Goal: Task Accomplishment & Management: Manage account settings

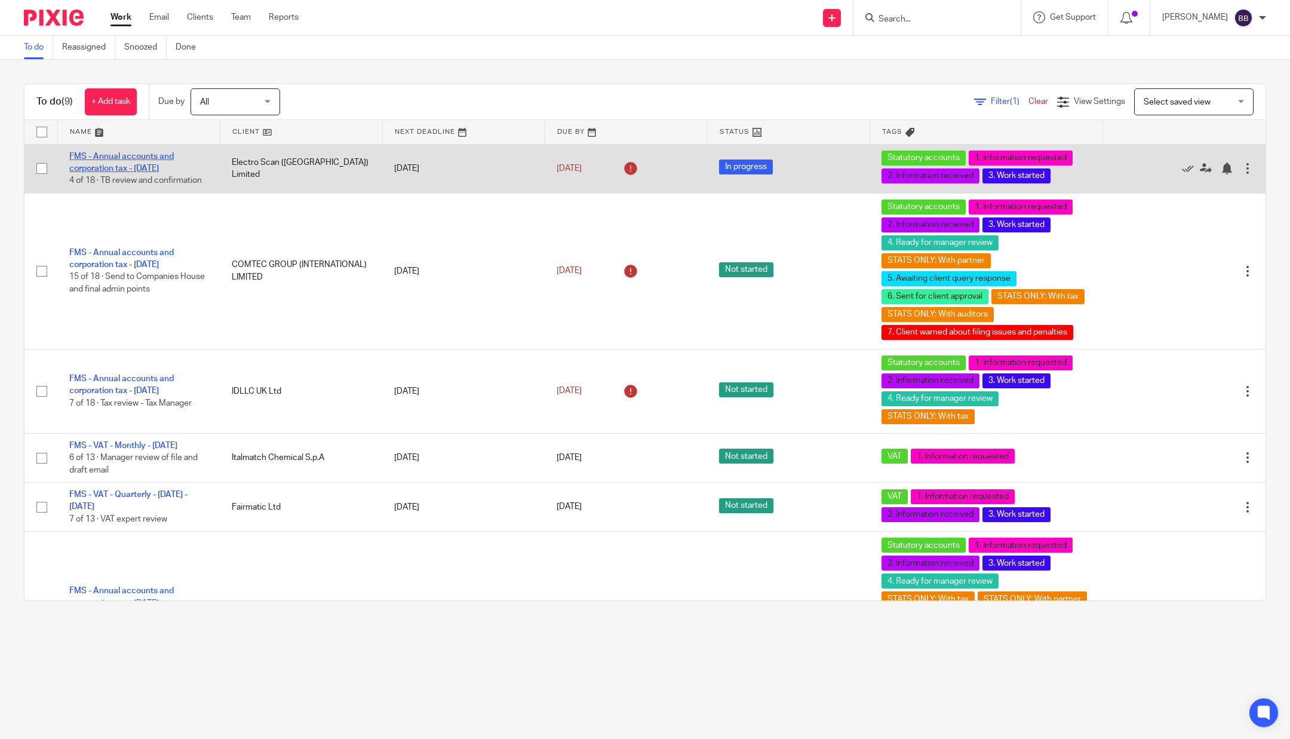
click at [155, 163] on link "FMS - Annual accounts and corporation tax - [DATE]" at bounding box center [121, 162] width 105 height 20
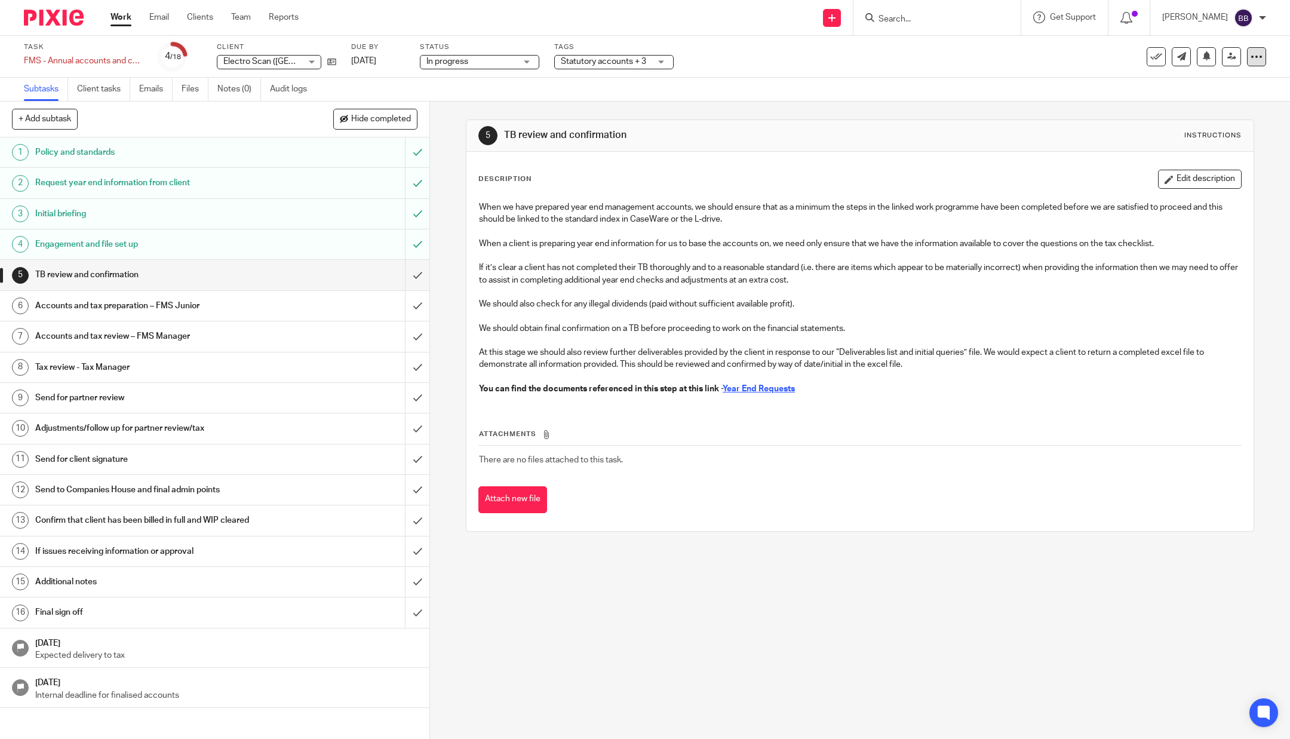
click at [1251, 54] on icon at bounding box center [1257, 57] width 12 height 12
click at [1208, 107] on link "Advanced task editor" at bounding box center [1206, 104] width 79 height 8
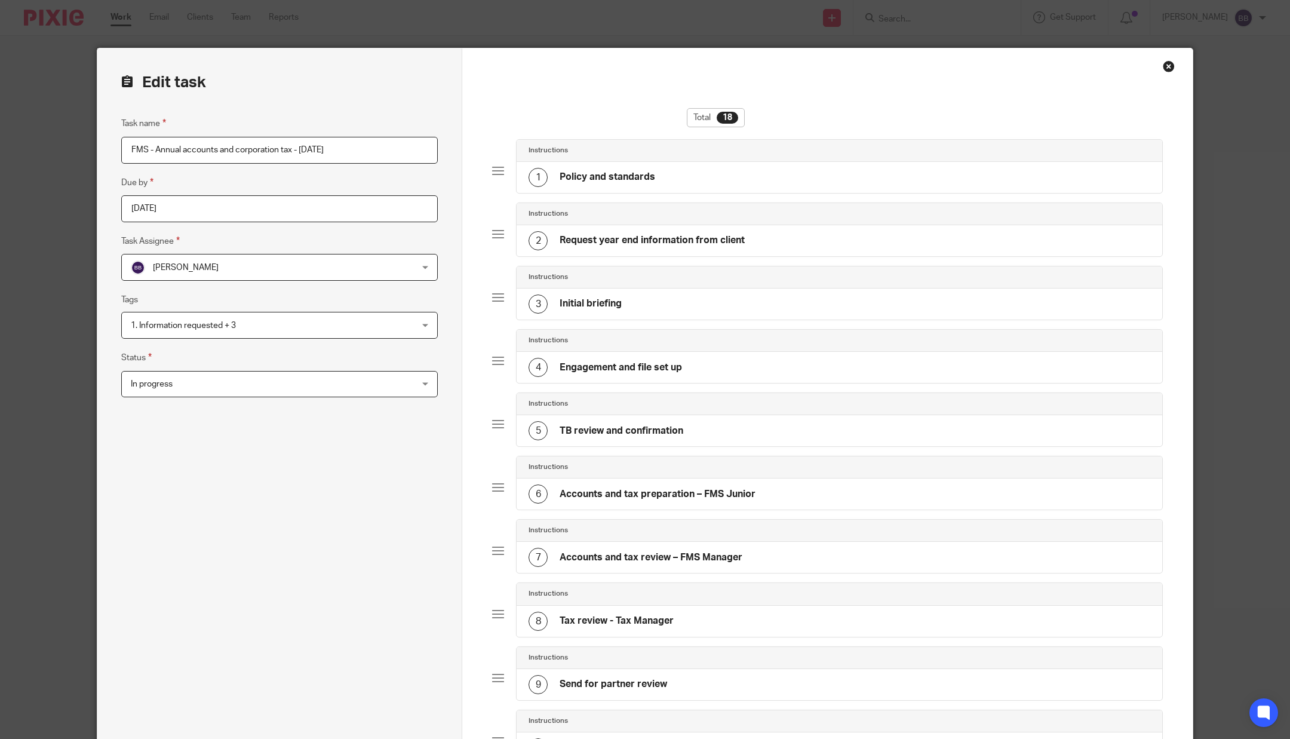
scroll to position [695, 0]
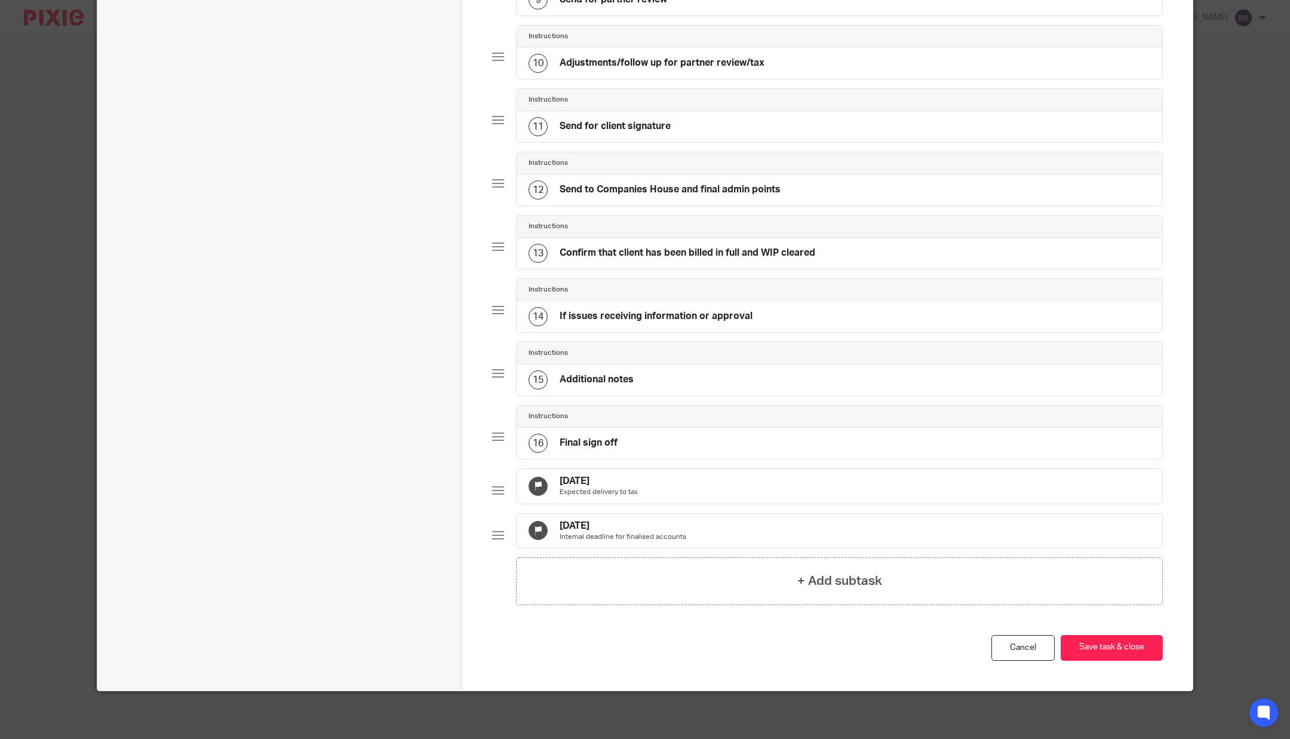
click at [619, 487] on p "Expected delivery to tax" at bounding box center [599, 492] width 78 height 10
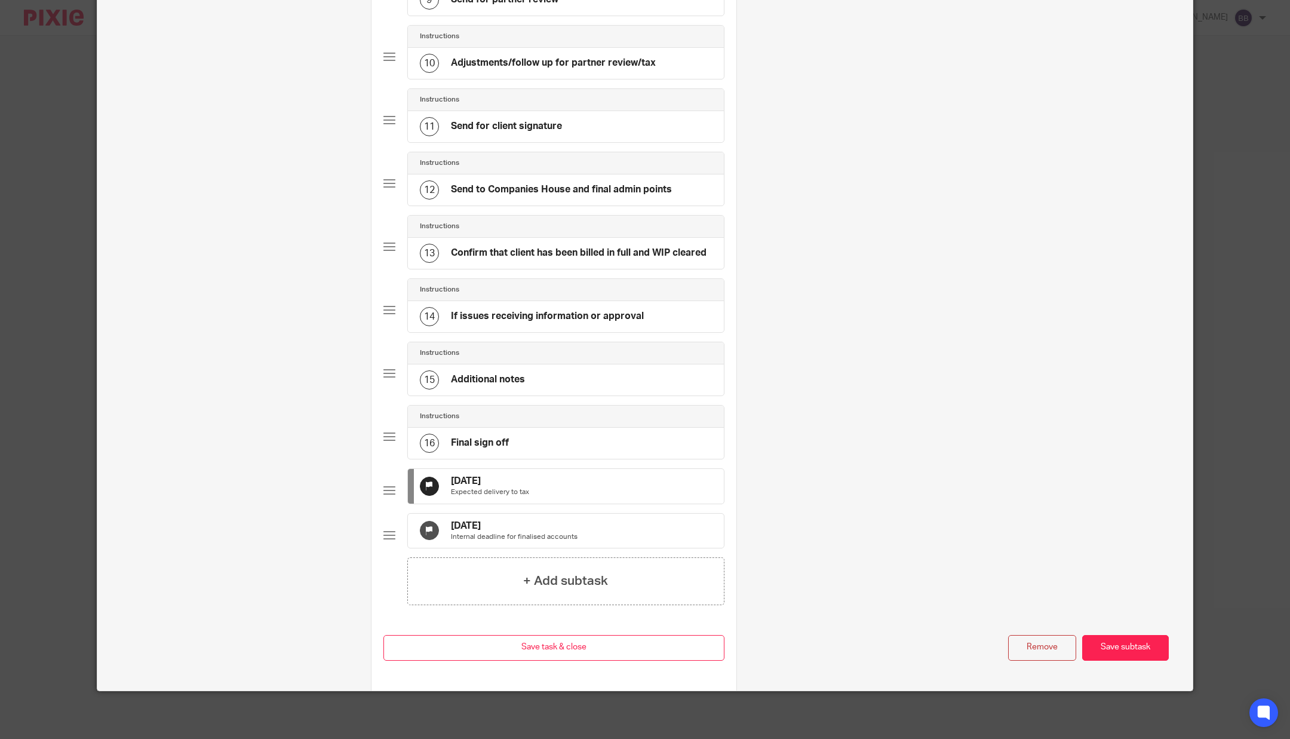
scroll to position [0, 0]
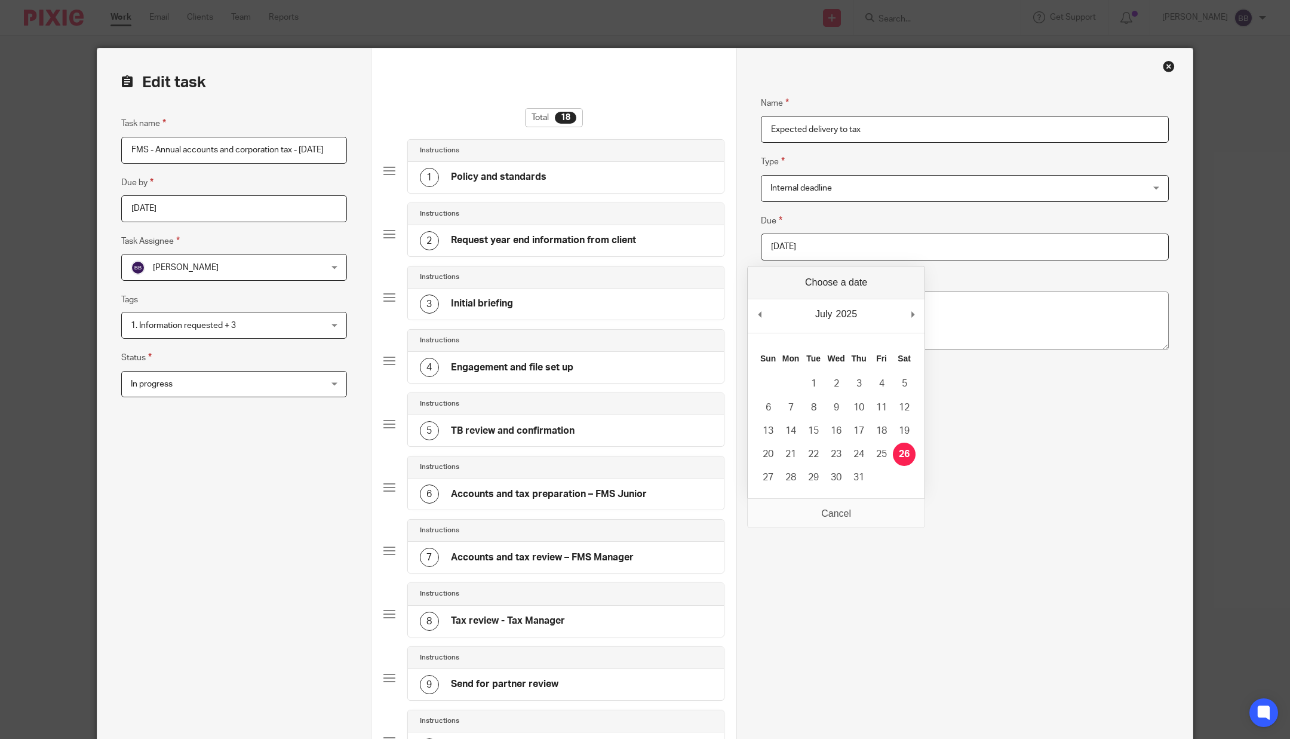
click at [827, 249] on input "2025-07-26" at bounding box center [965, 247] width 408 height 27
type input "2025-11-07"
click at [853, 312] on textarea "Description" at bounding box center [965, 321] width 408 height 59
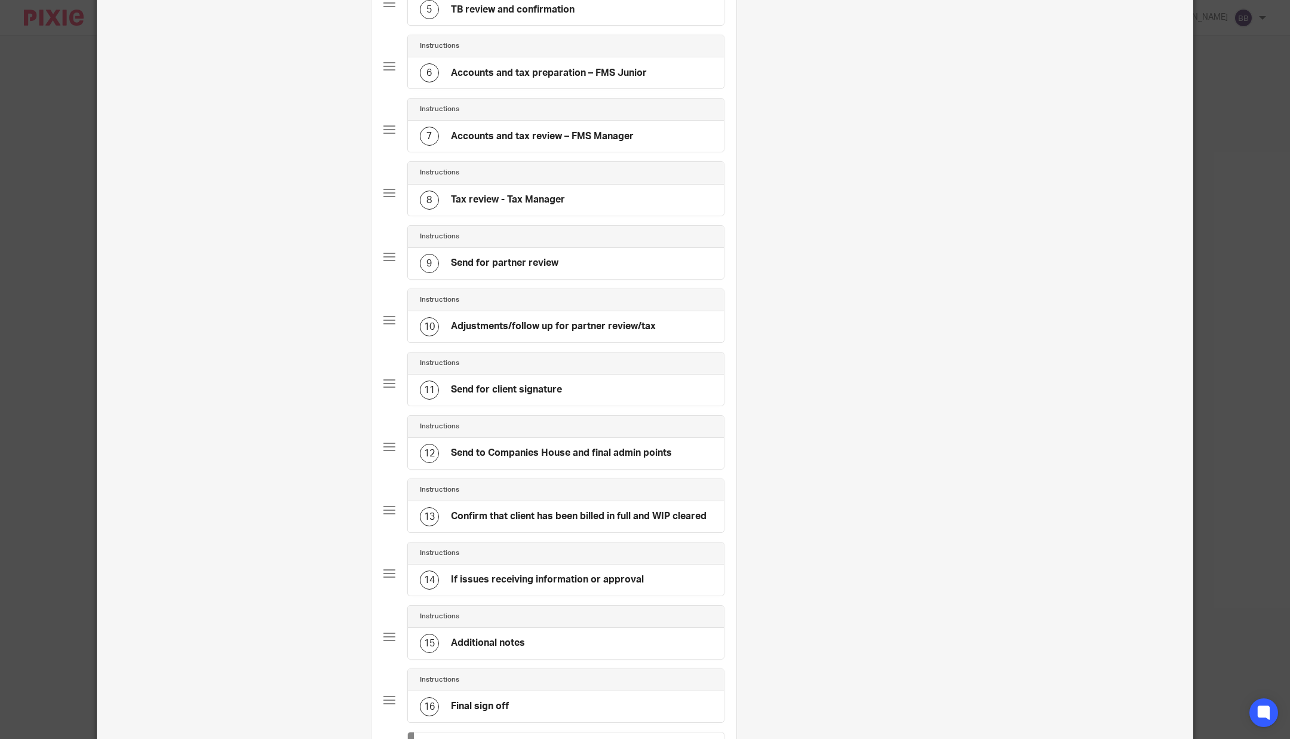
scroll to position [732, 0]
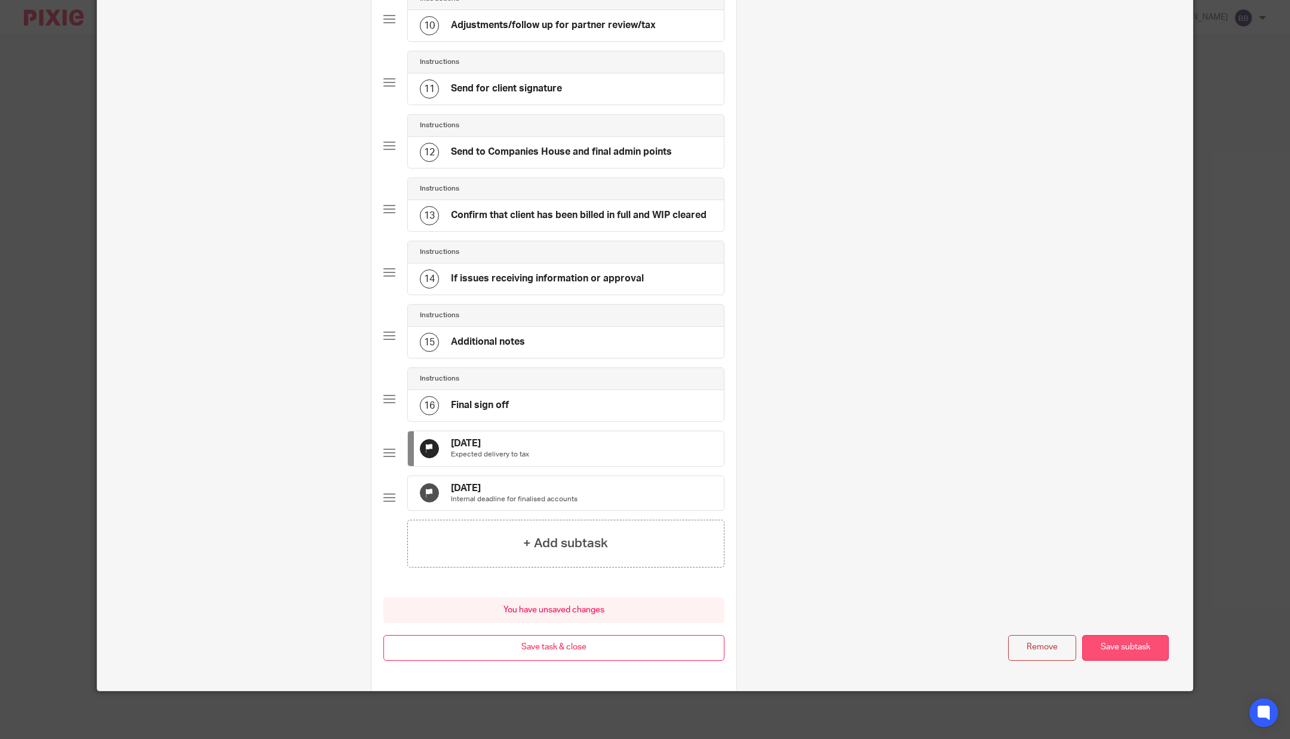
click at [1137, 647] on button "Save subtask" at bounding box center [1125, 648] width 87 height 26
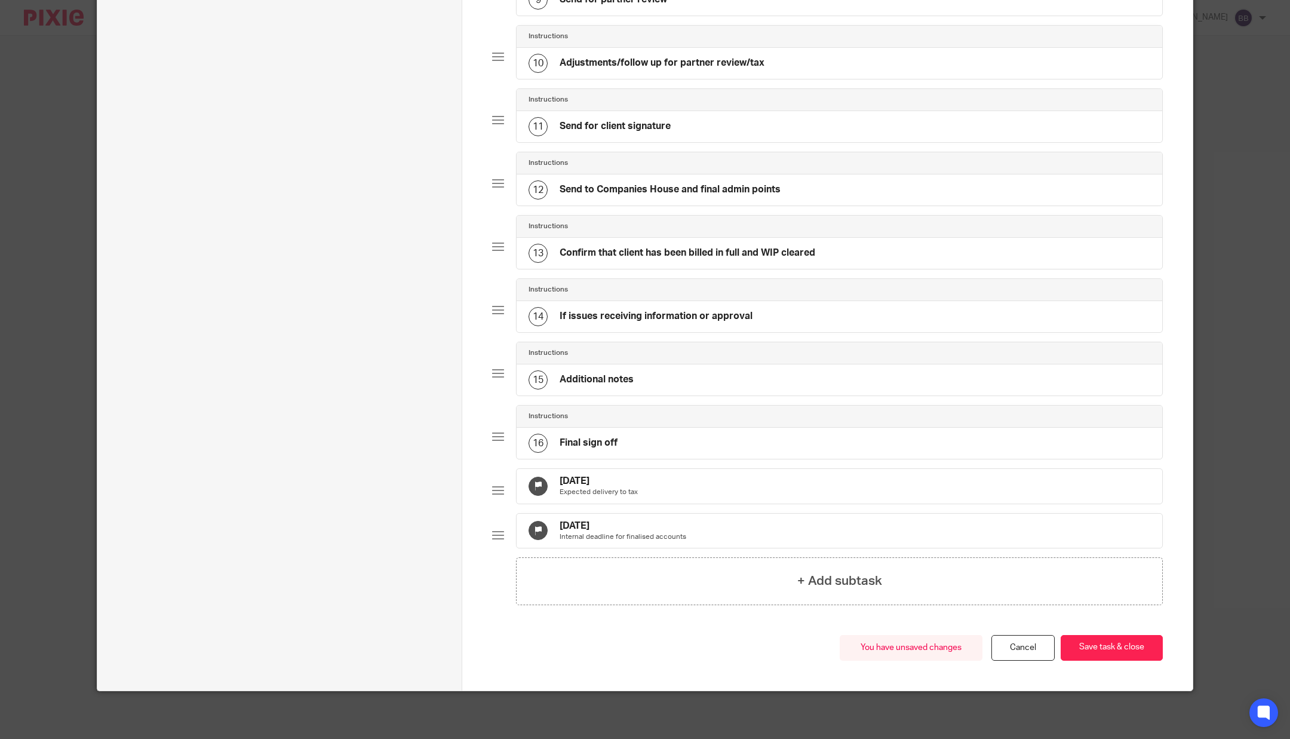
scroll to position [695, 0]
click at [704, 514] on div "30 Jun 2025 Internal deadline for finalised accounts" at bounding box center [840, 531] width 646 height 35
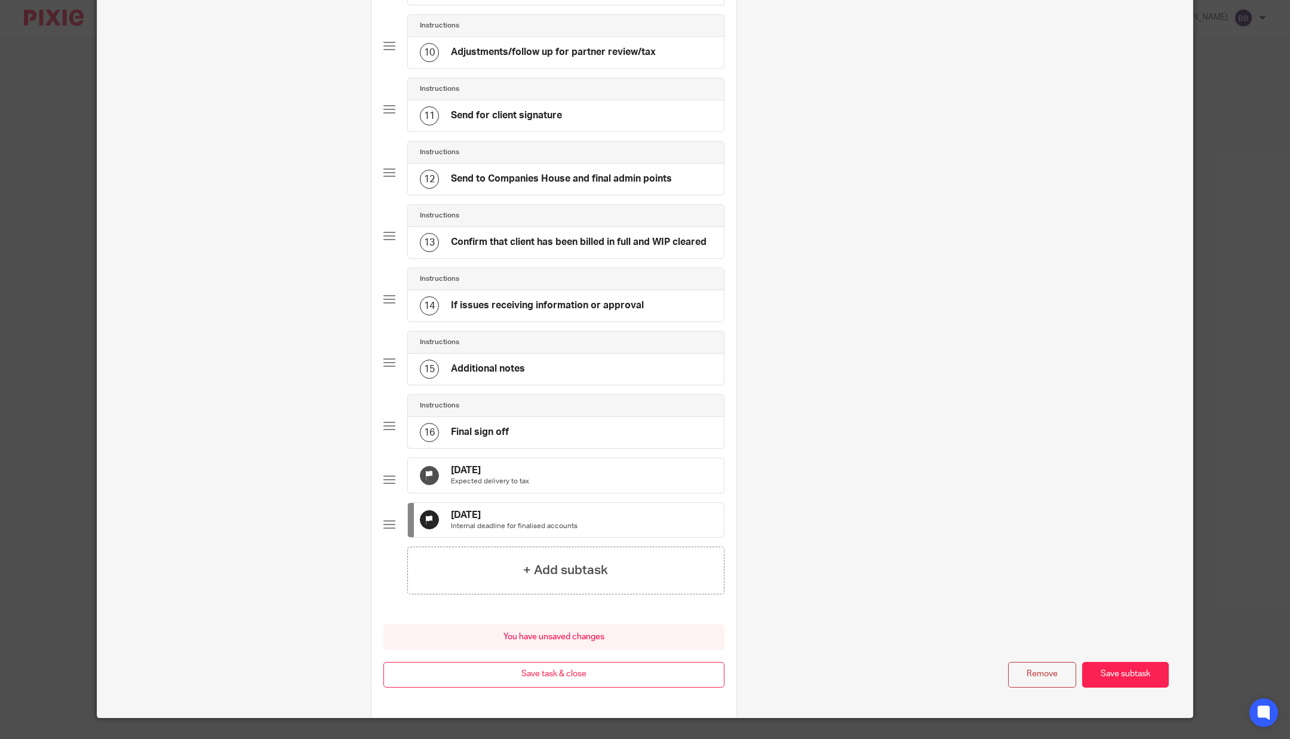
scroll to position [0, 0]
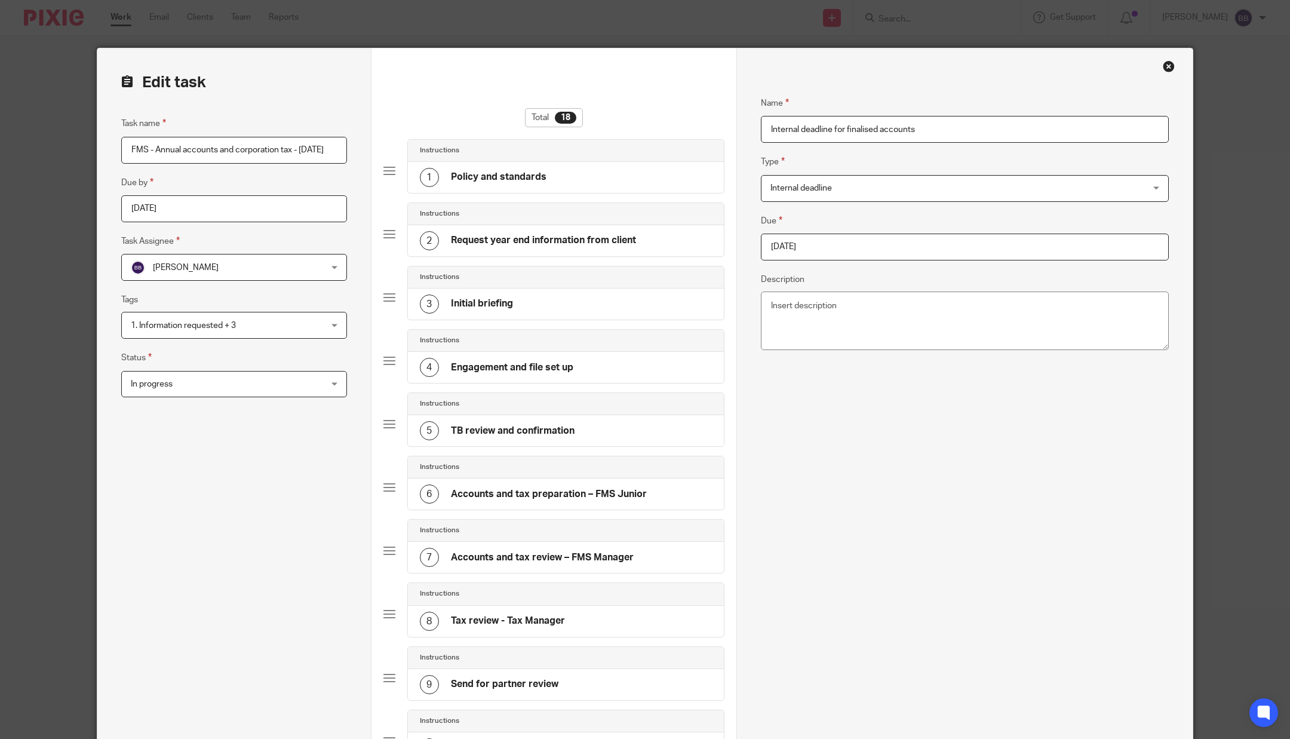
click at [830, 249] on input "2025-06-30" at bounding box center [965, 247] width 408 height 27
type input "2025-11-30"
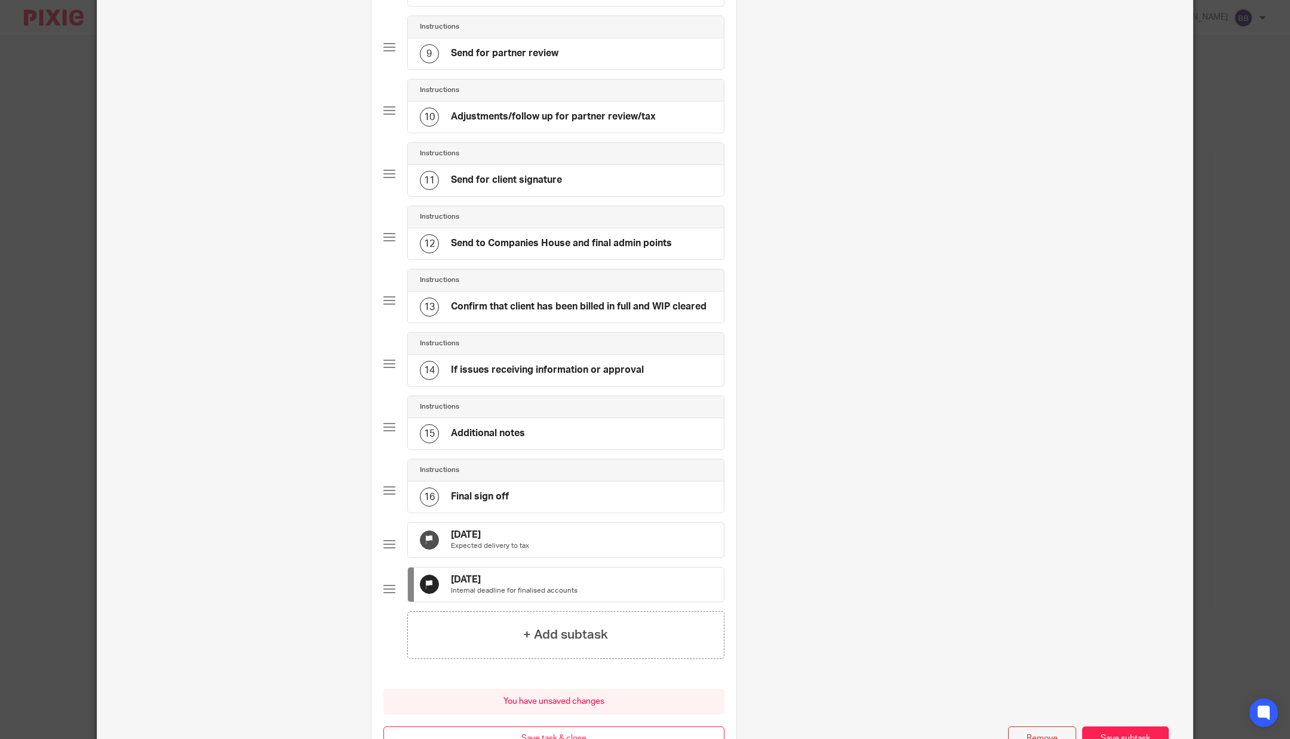
scroll to position [732, 0]
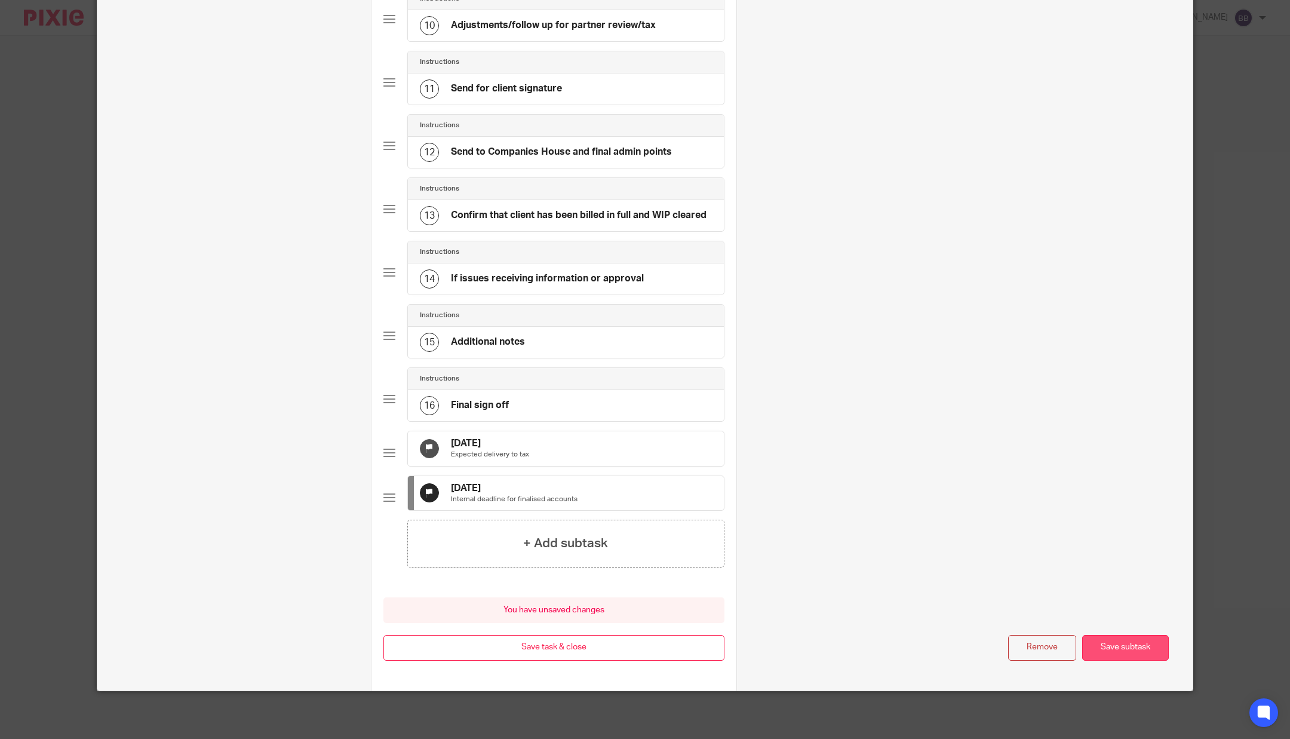
click at [1103, 639] on button "Save subtask" at bounding box center [1125, 648] width 87 height 26
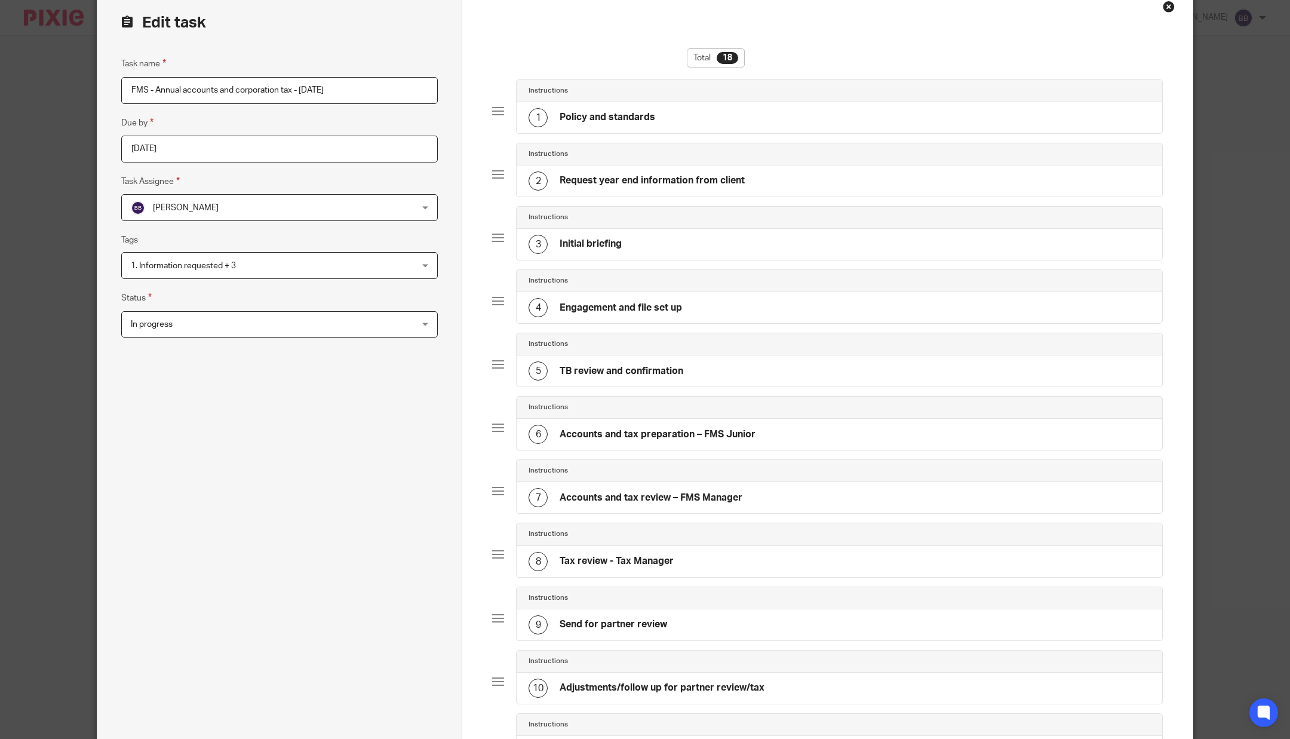
scroll to position [0, 0]
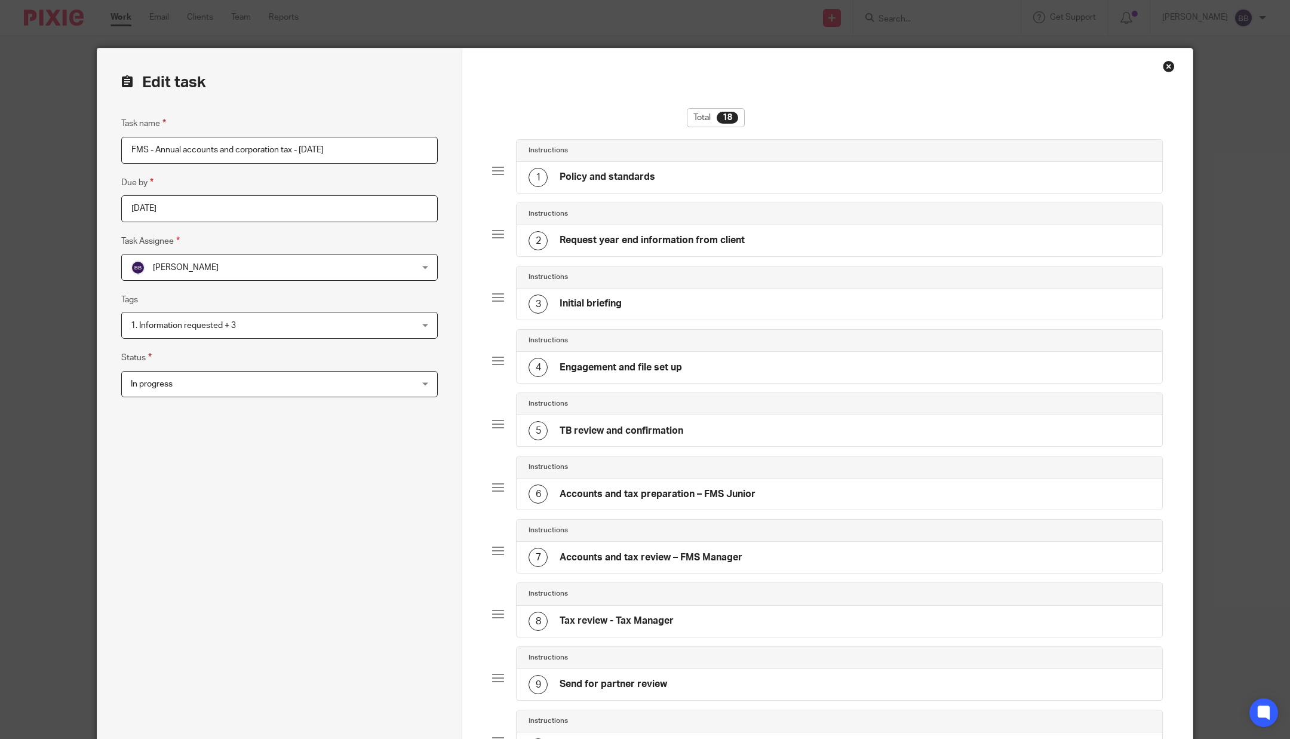
click at [1163, 65] on div "Close this dialog window" at bounding box center [1169, 66] width 12 height 12
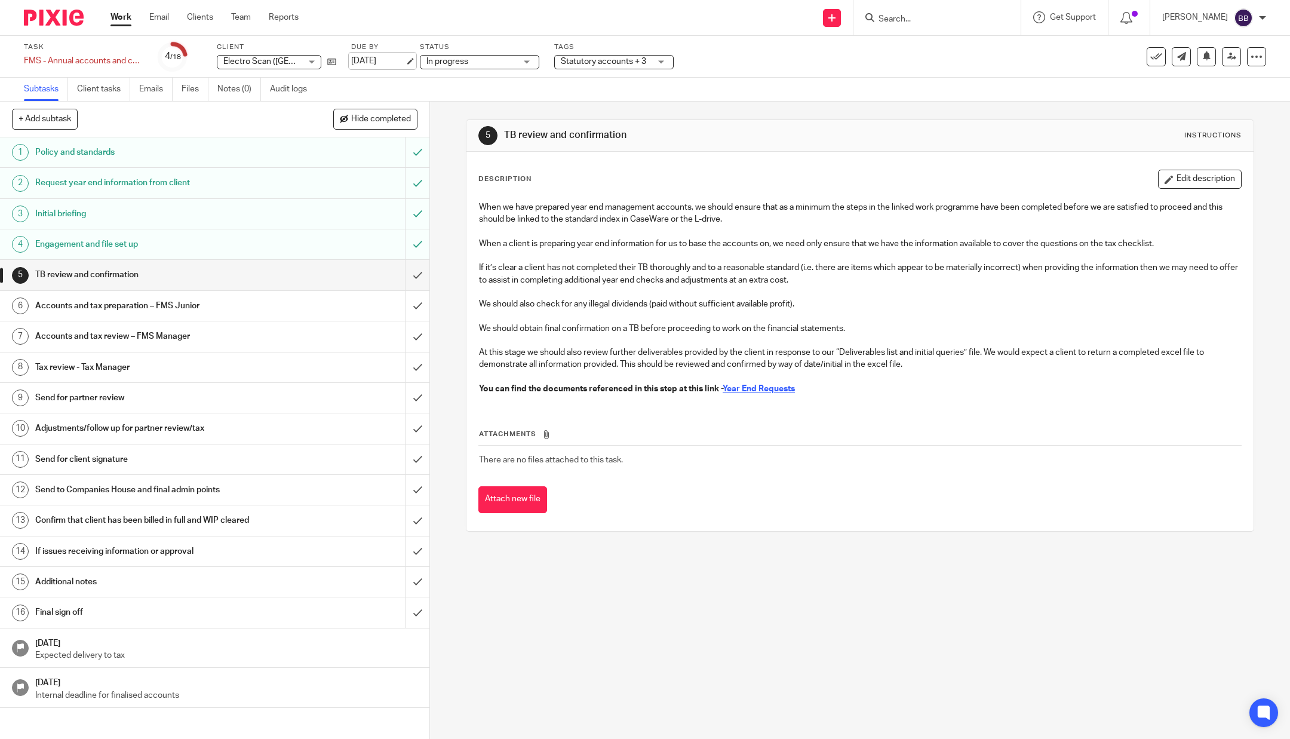
click at [371, 56] on link "[DATE]" at bounding box center [378, 61] width 54 height 13
click at [425, 63] on icon at bounding box center [425, 62] width 19 height 19
click at [38, 18] on img at bounding box center [54, 18] width 60 height 16
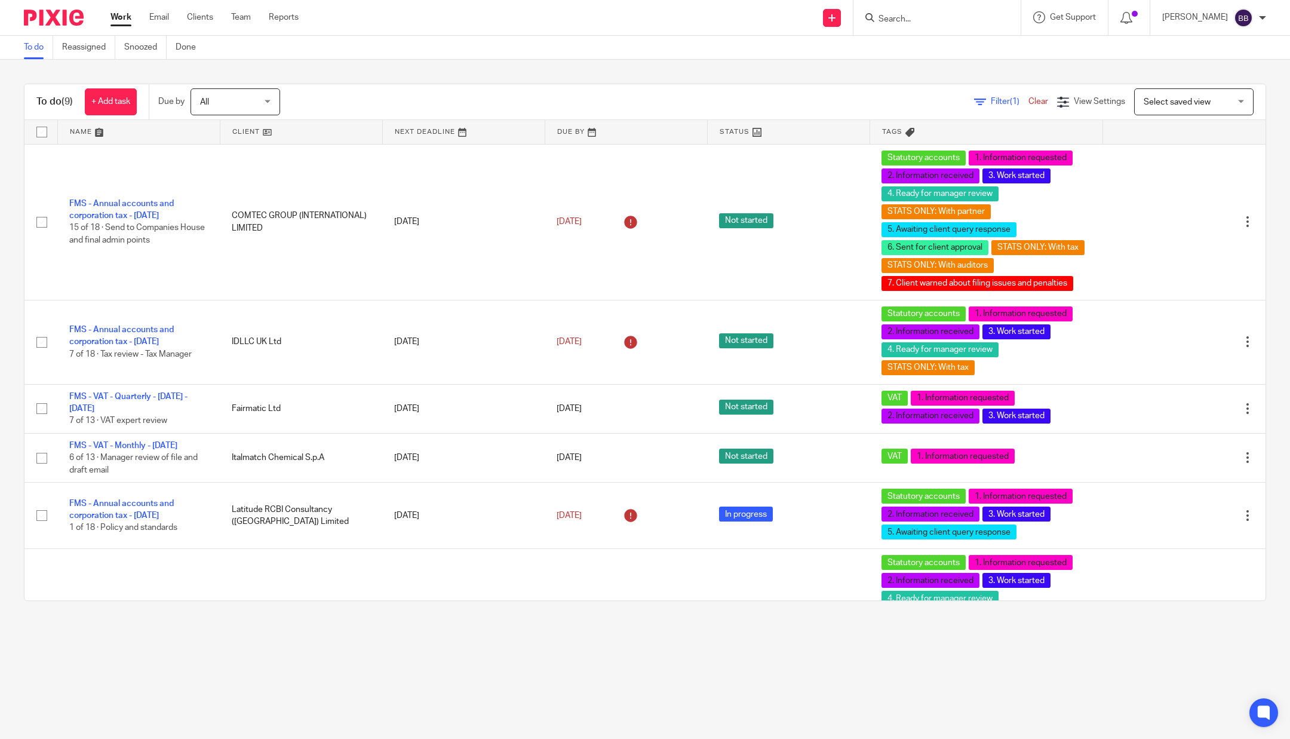
scroll to position [292, 0]
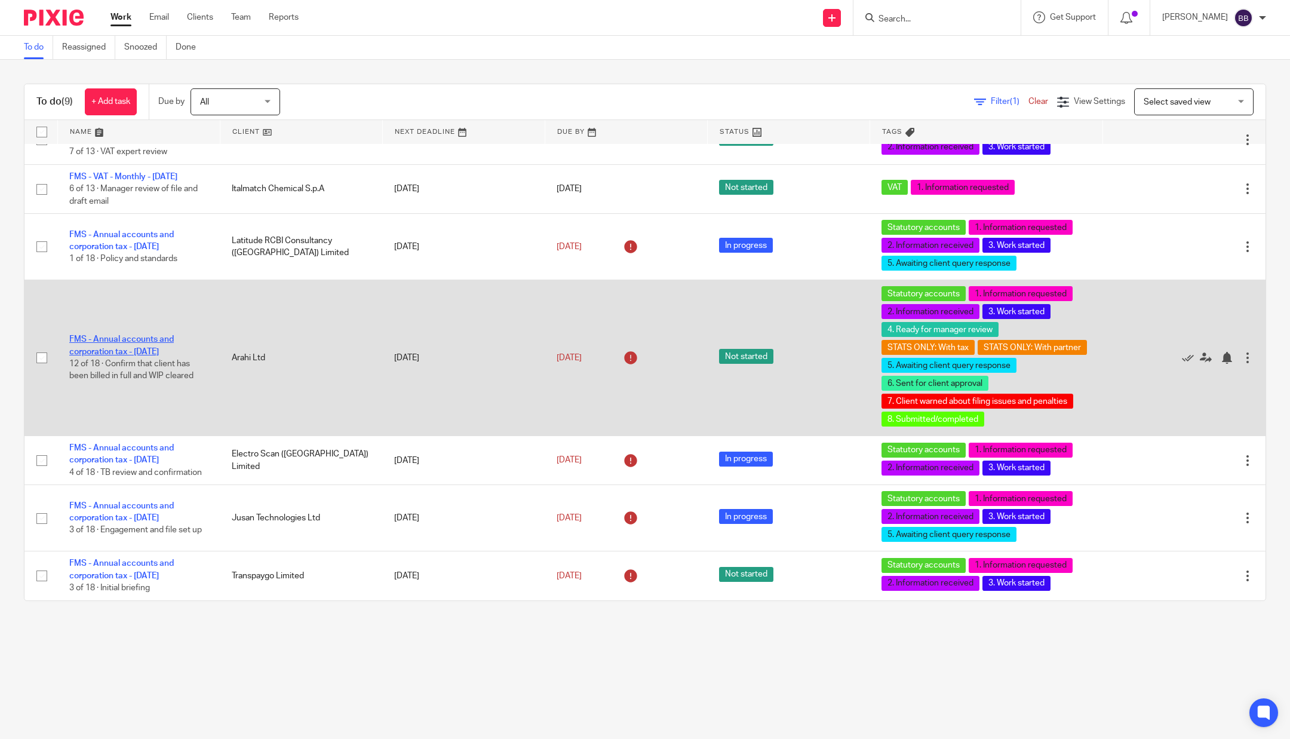
click at [146, 335] on link "FMS - Annual accounts and corporation tax - March 2025" at bounding box center [121, 345] width 105 height 20
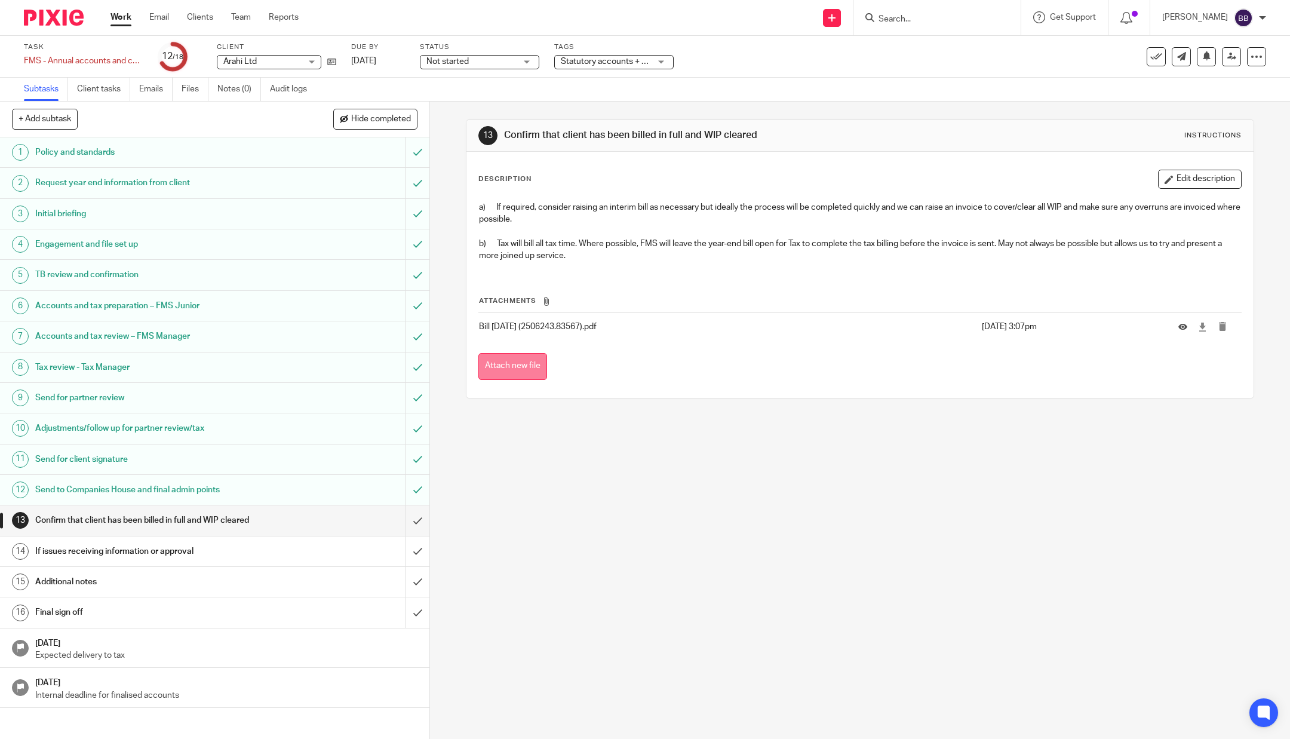
click at [518, 367] on button "Attach new file" at bounding box center [513, 366] width 69 height 27
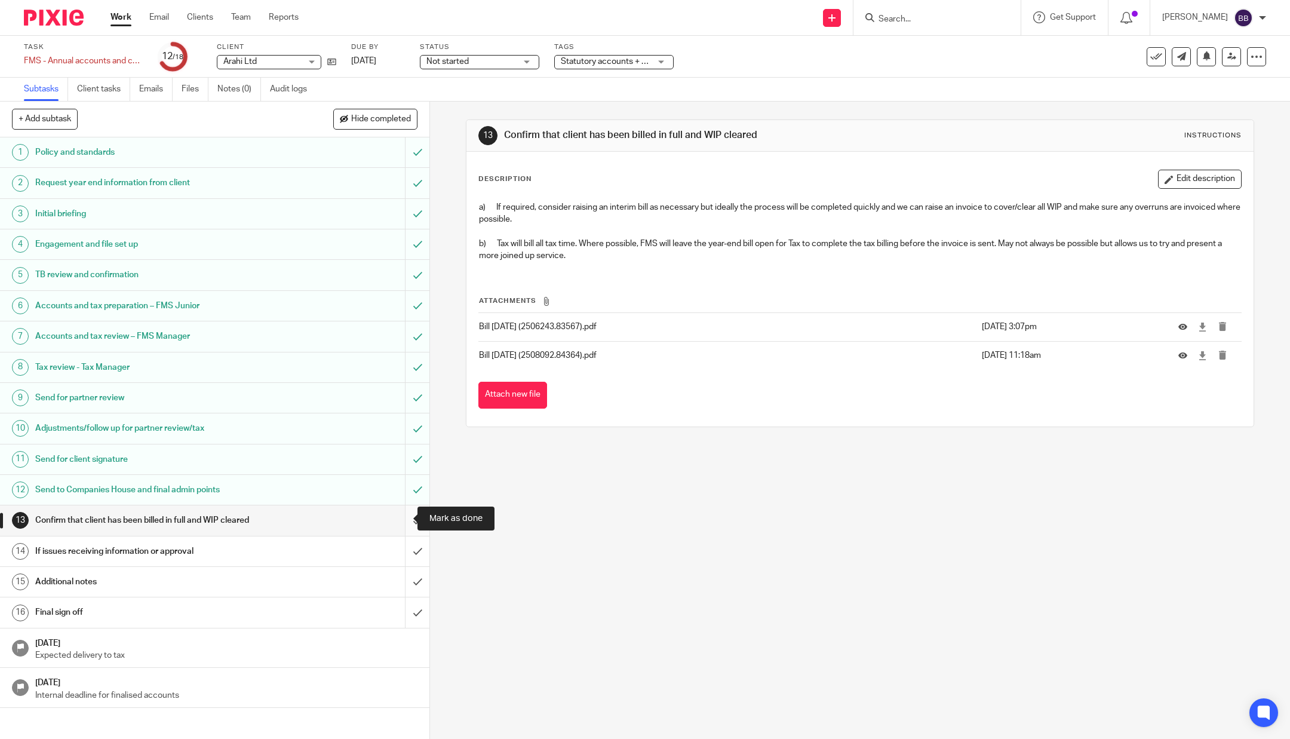
click at [403, 520] on input "submit" at bounding box center [215, 520] width 430 height 30
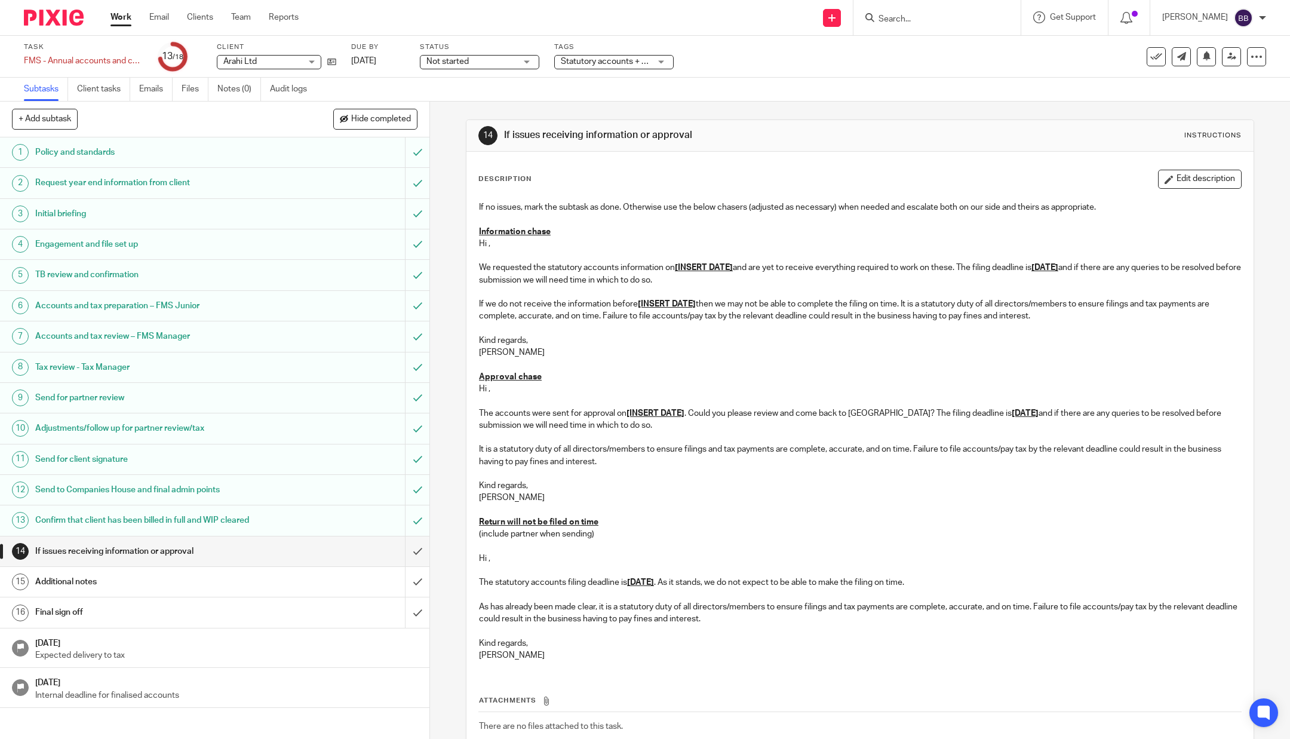
click at [210, 514] on h1 "Confirm that client has been billed in full and WIP cleared" at bounding box center [154, 520] width 239 height 18
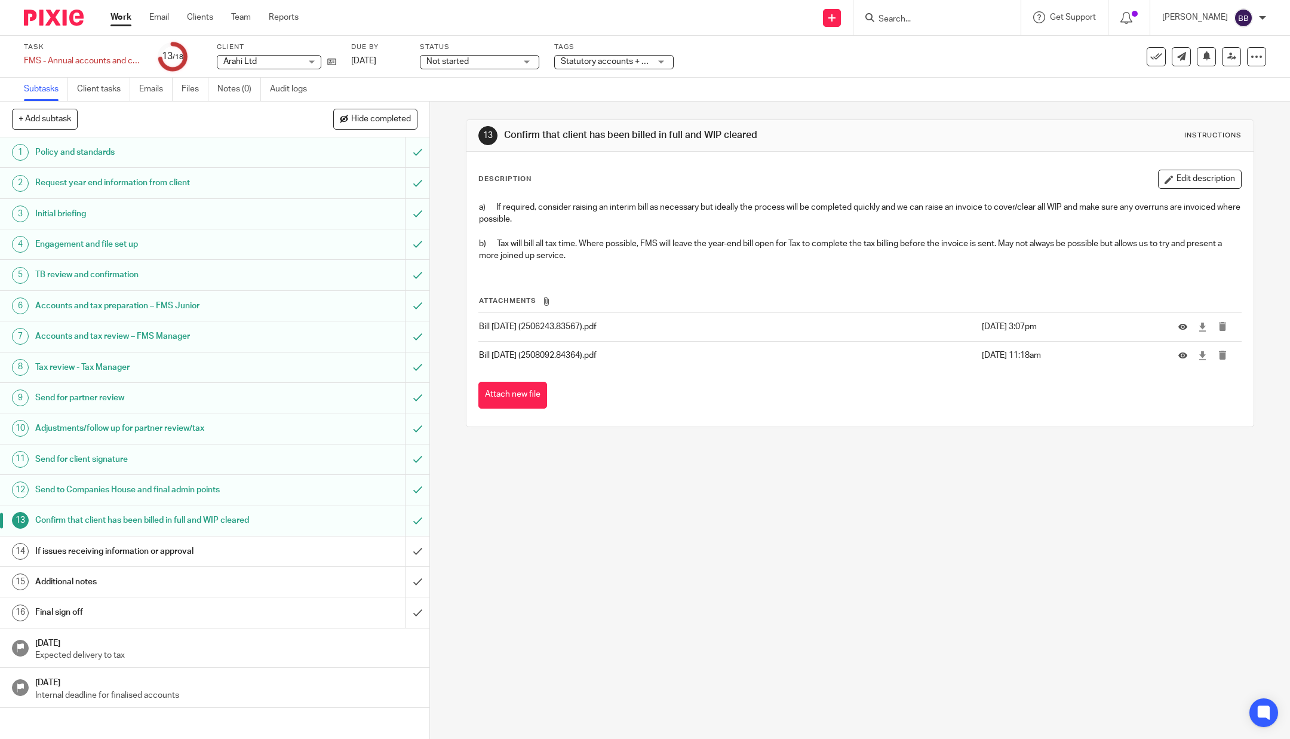
click at [251, 547] on h1 "If issues receiving information or approval" at bounding box center [154, 551] width 239 height 18
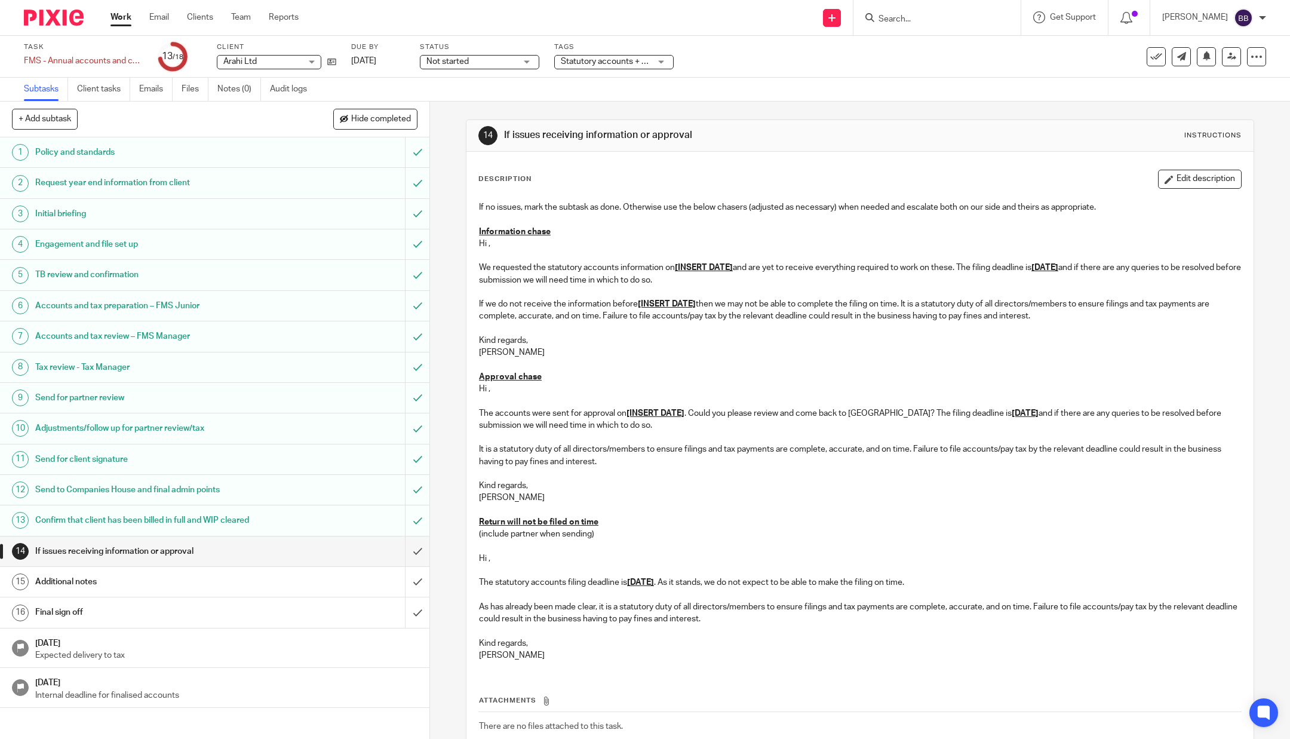
scroll to position [75, 0]
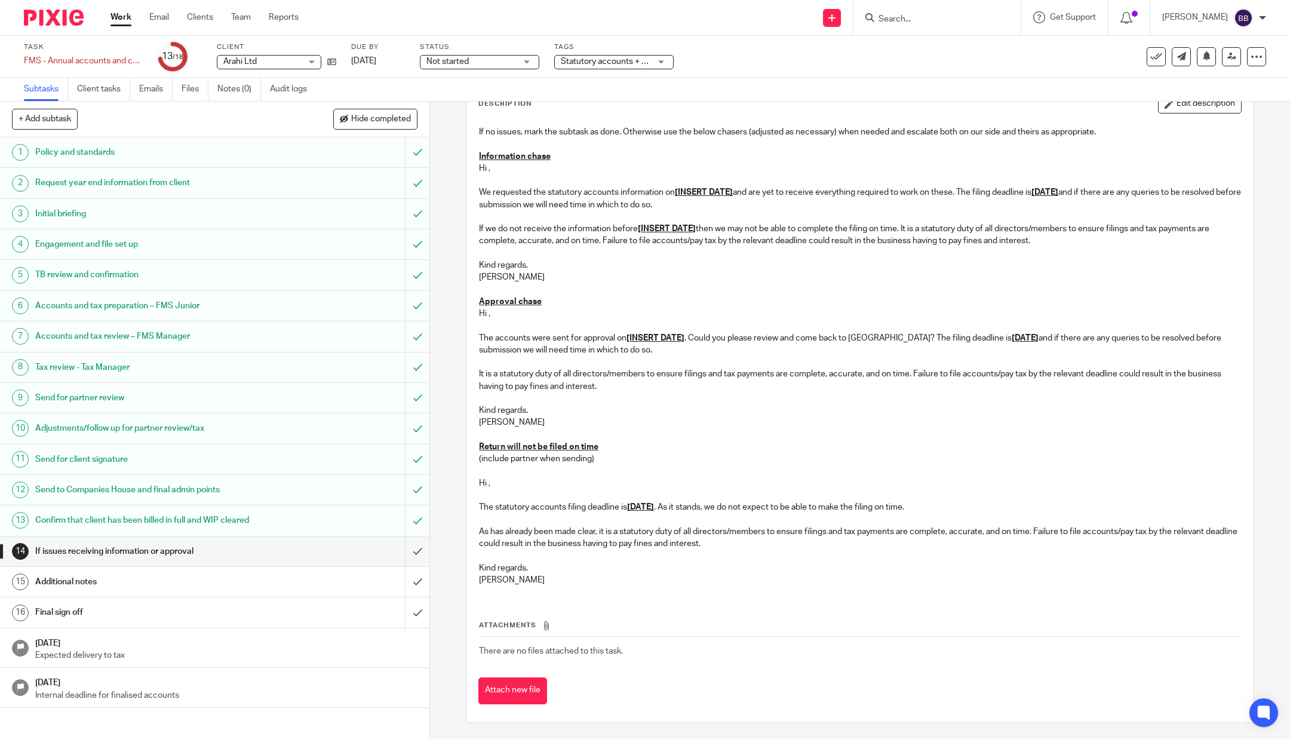
click at [220, 522] on h1 "Confirm that client has been billed in full and WIP cleared" at bounding box center [154, 520] width 239 height 18
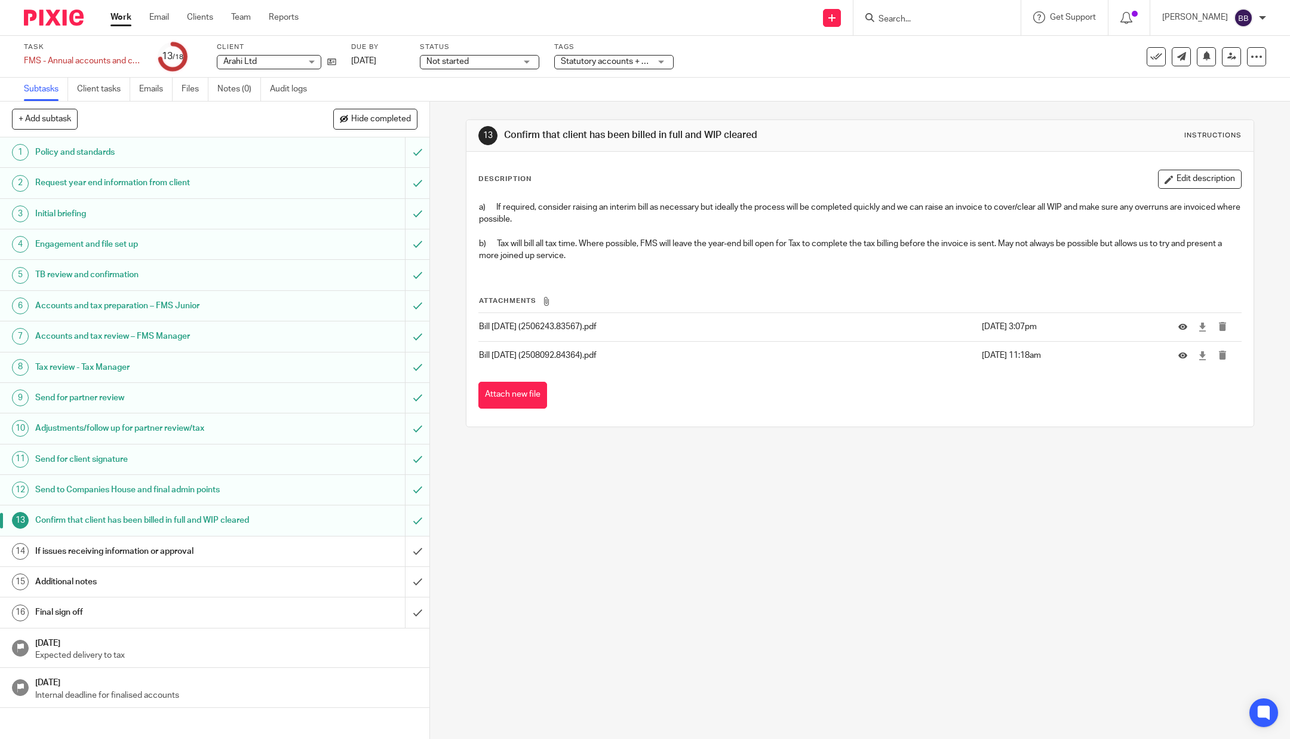
click at [219, 549] on h1 "If issues receiving information or approval" at bounding box center [154, 551] width 239 height 18
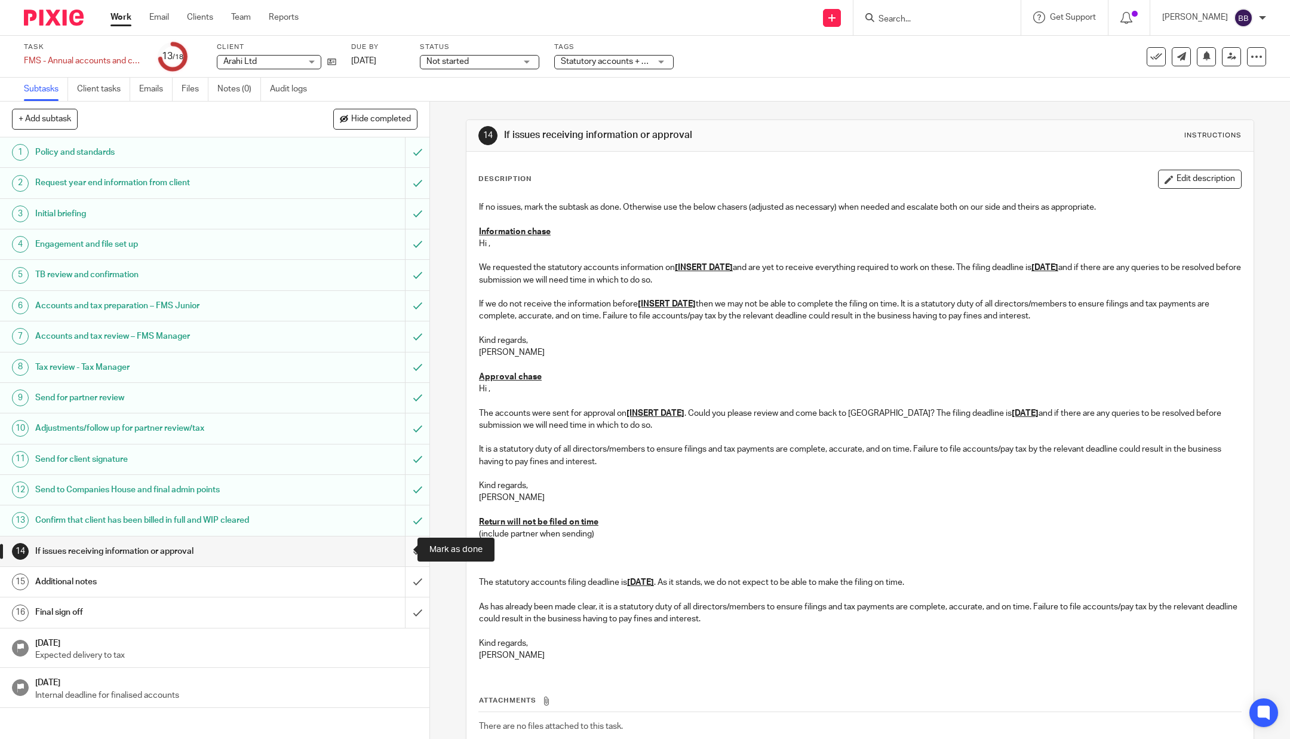
click at [392, 543] on input "submit" at bounding box center [215, 551] width 430 height 30
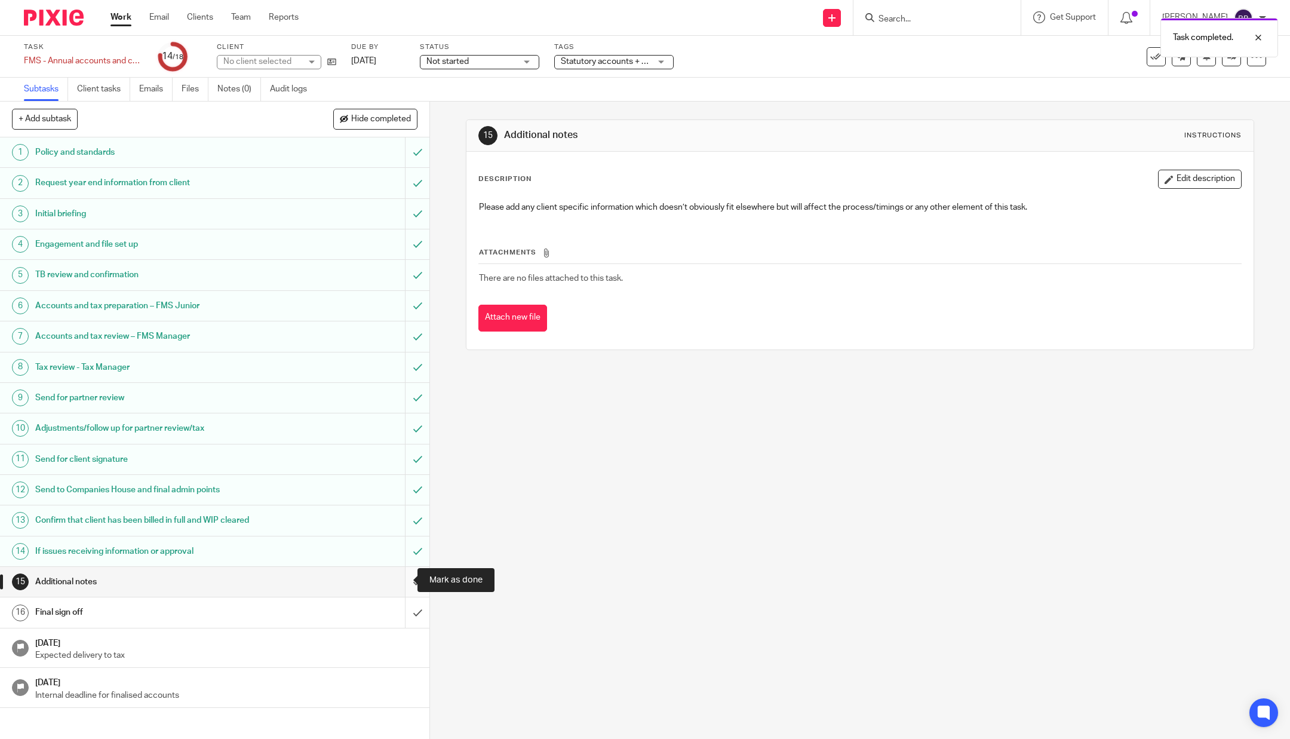
click at [404, 570] on input "submit" at bounding box center [215, 582] width 430 height 30
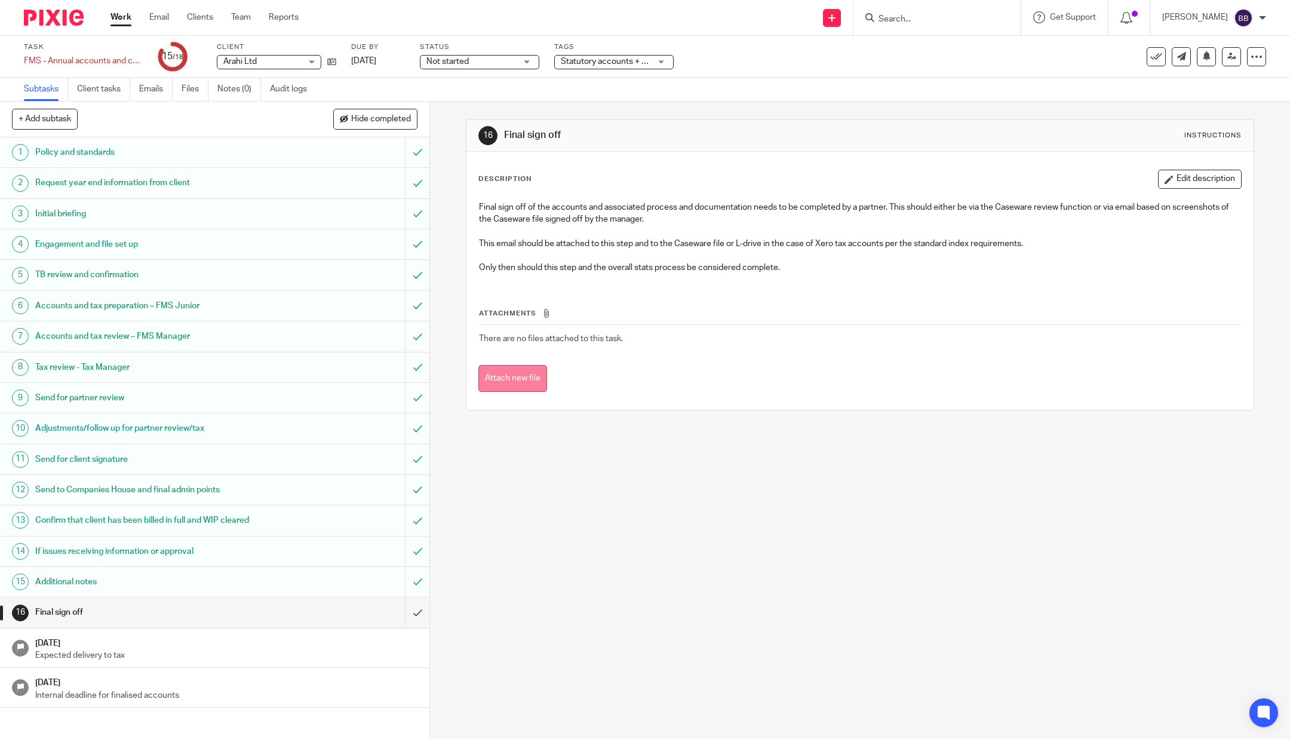
click at [507, 369] on button "Attach new file" at bounding box center [513, 378] width 69 height 27
click at [398, 609] on input "submit" at bounding box center [215, 612] width 430 height 30
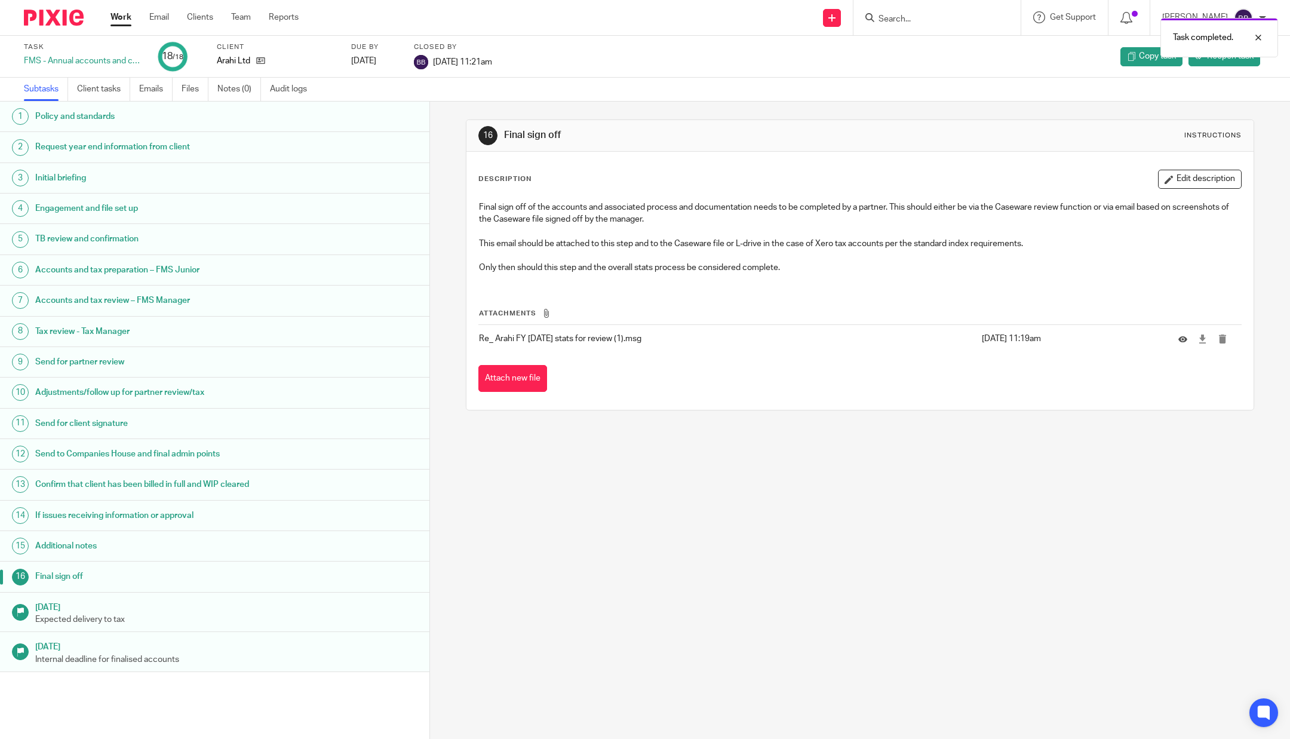
click at [51, 18] on img at bounding box center [54, 18] width 60 height 16
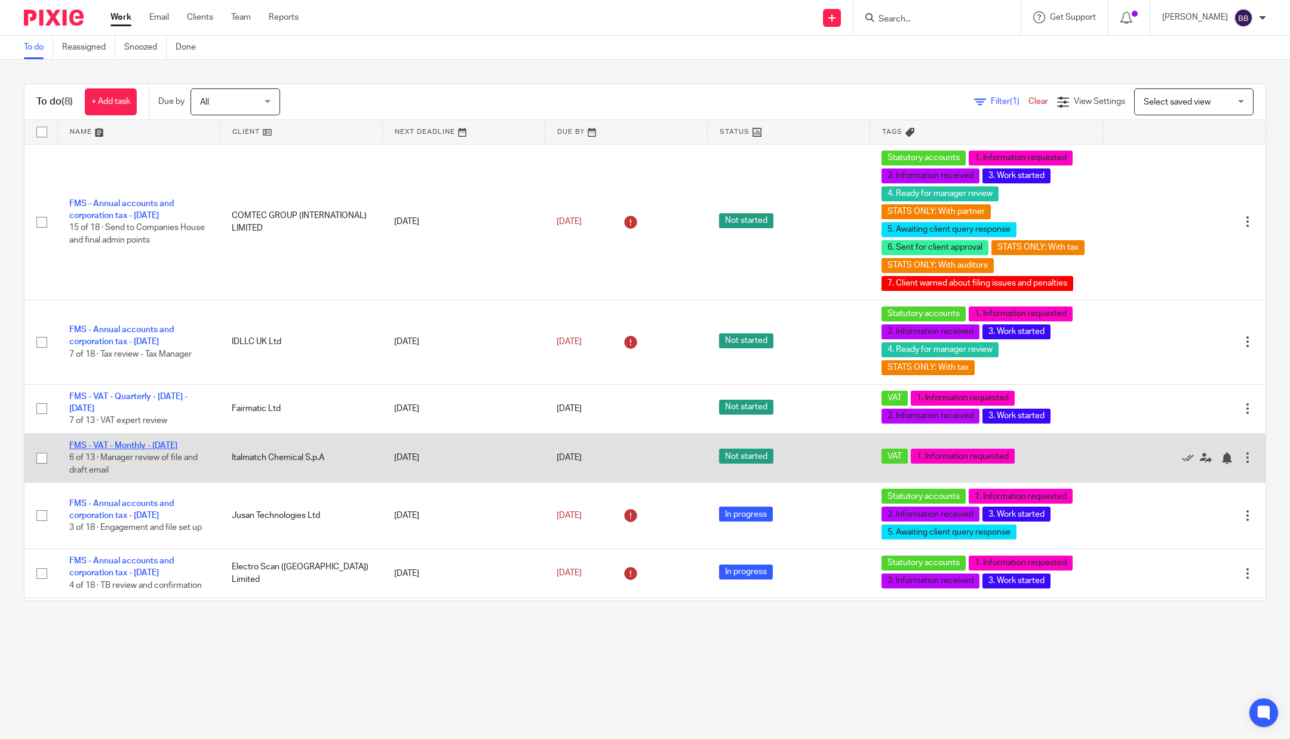
click at [96, 446] on link "FMS - VAT - Monthly - [DATE]" at bounding box center [123, 445] width 108 height 8
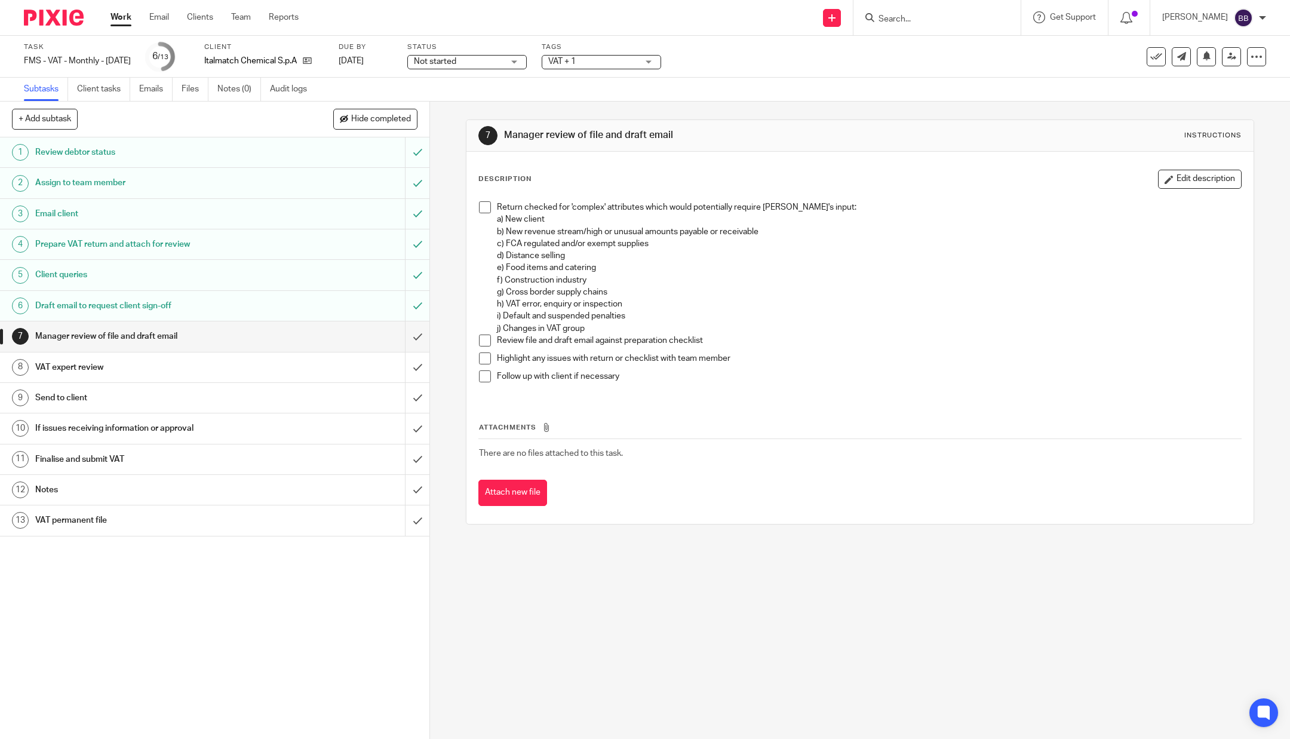
click at [484, 211] on span at bounding box center [485, 207] width 12 height 12
click at [483, 338] on span at bounding box center [485, 341] width 12 height 12
click at [184, 247] on h1 "Prepare VAT return and attach for review" at bounding box center [154, 244] width 239 height 18
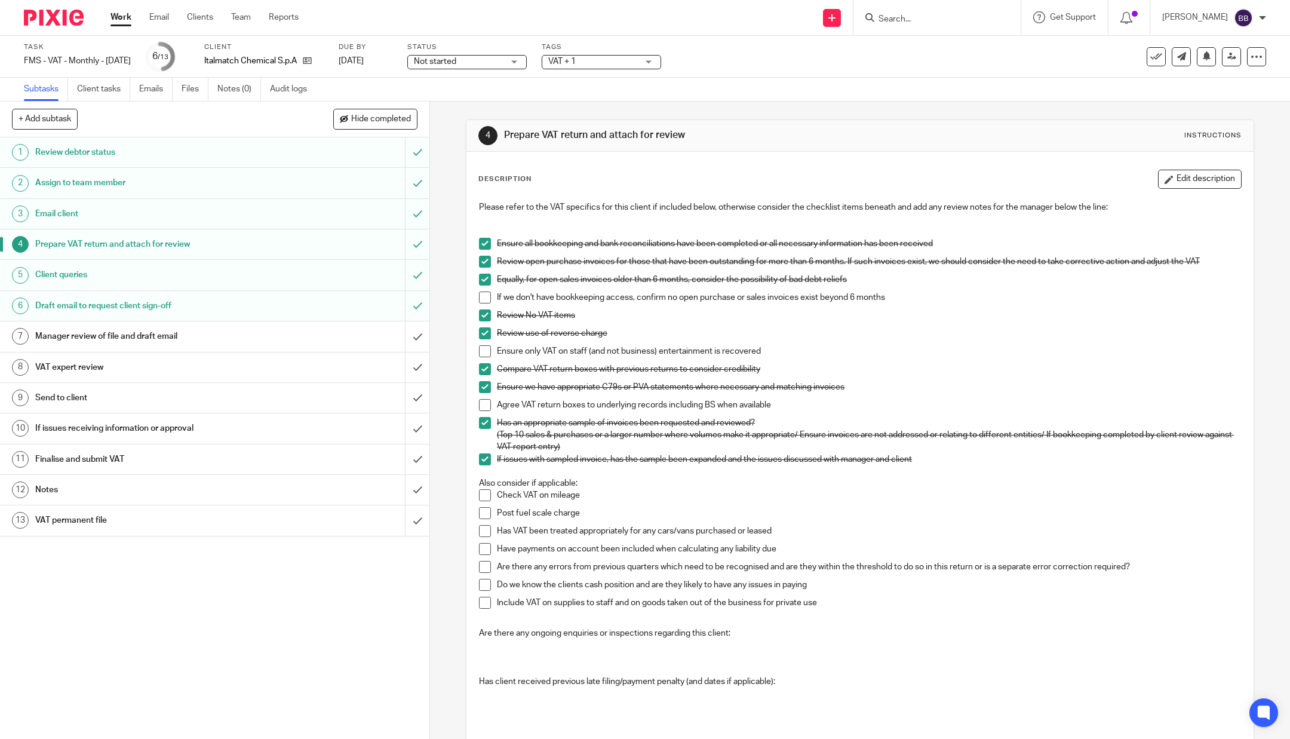
scroll to position [187, 0]
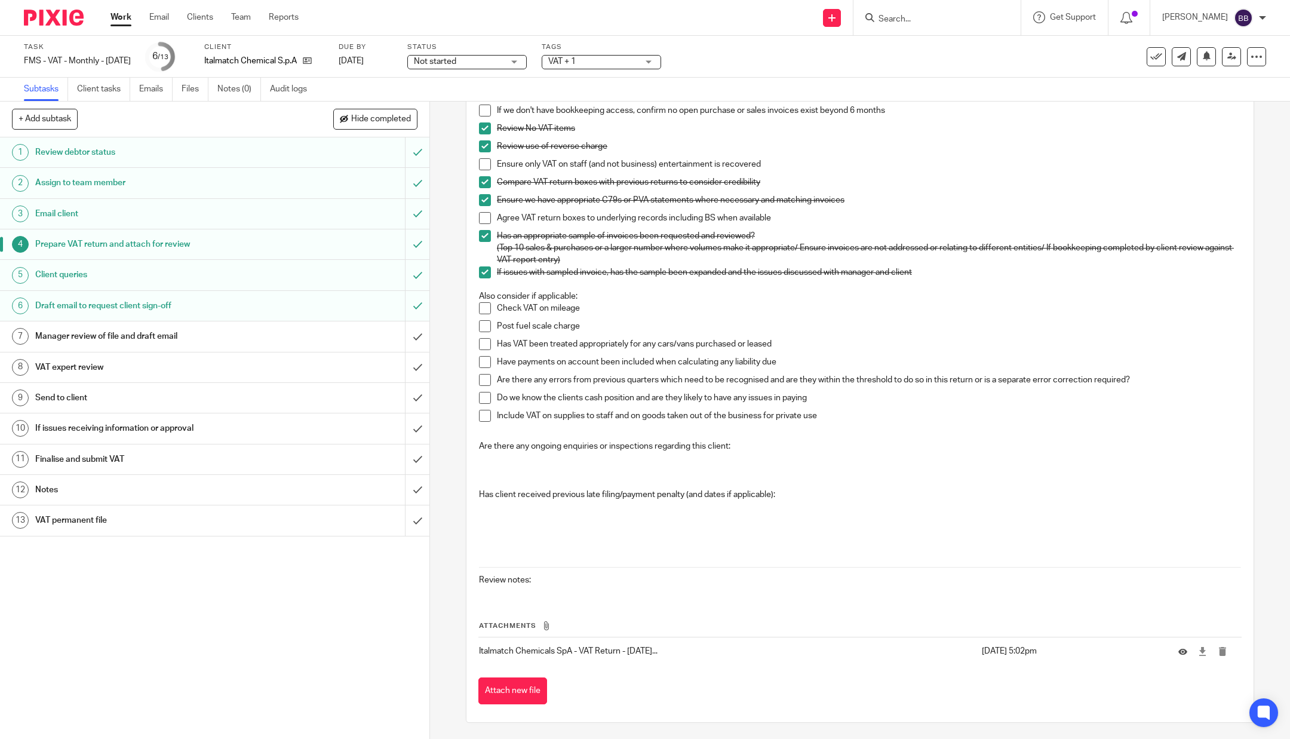
click at [211, 312] on h1 "Draft email to request client sign-off" at bounding box center [154, 306] width 239 height 18
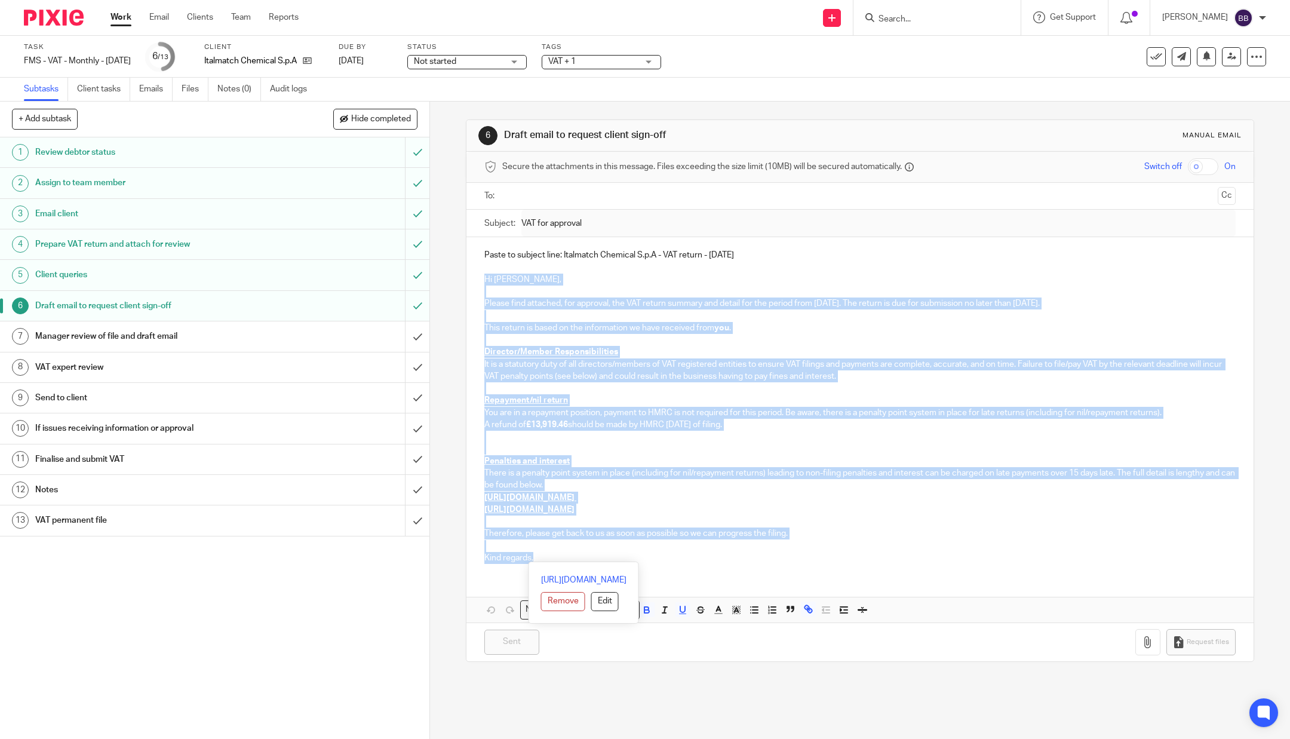
drag, startPoint x: 475, startPoint y: 276, endPoint x: 548, endPoint y: 558, distance: 291.4
click at [548, 558] on div "Paste to subject line: Italmatch Chemical S.p.A - VAT return - August 2024 Hi P…" at bounding box center [860, 405] width 787 height 336
copy div "Hi Paolo, Please find attached, for approval, the VAT return summary and detail…"
click at [286, 325] on link "7 Manager review of file and draft email" at bounding box center [202, 336] width 405 height 30
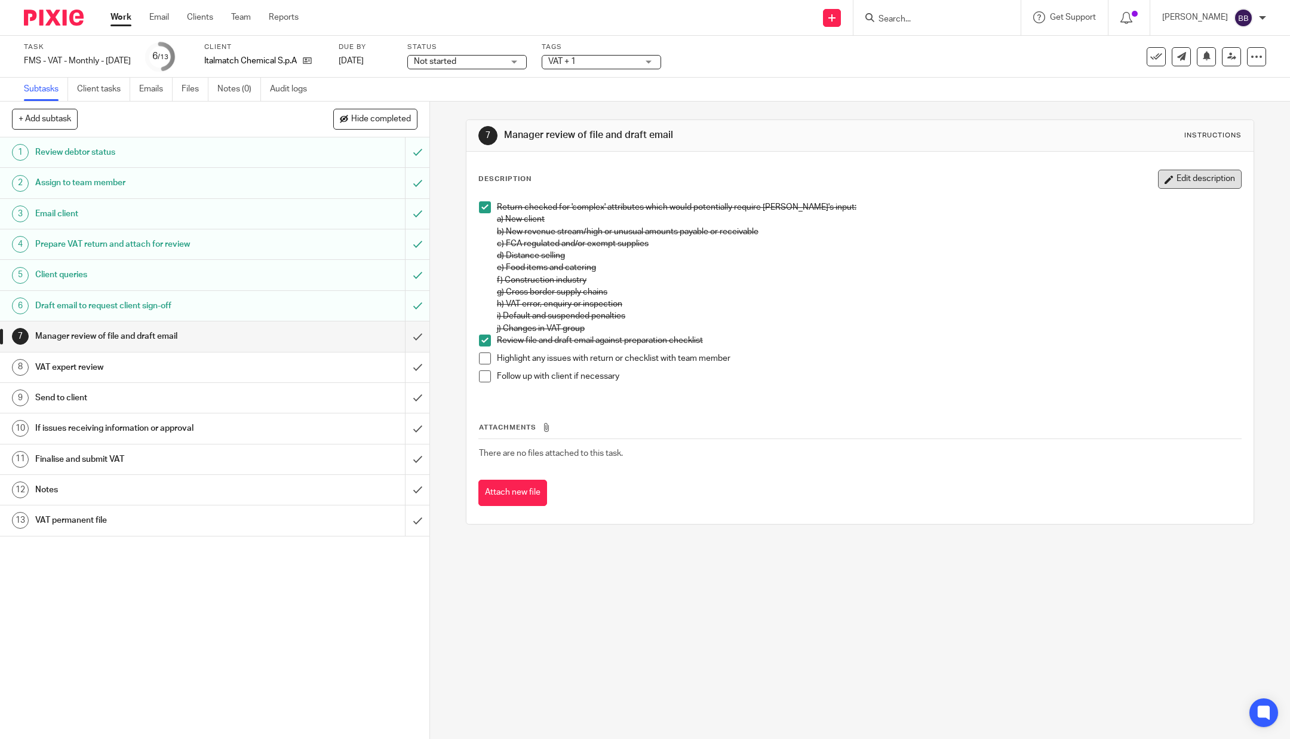
click at [1174, 179] on button "Edit description" at bounding box center [1200, 179] width 84 height 19
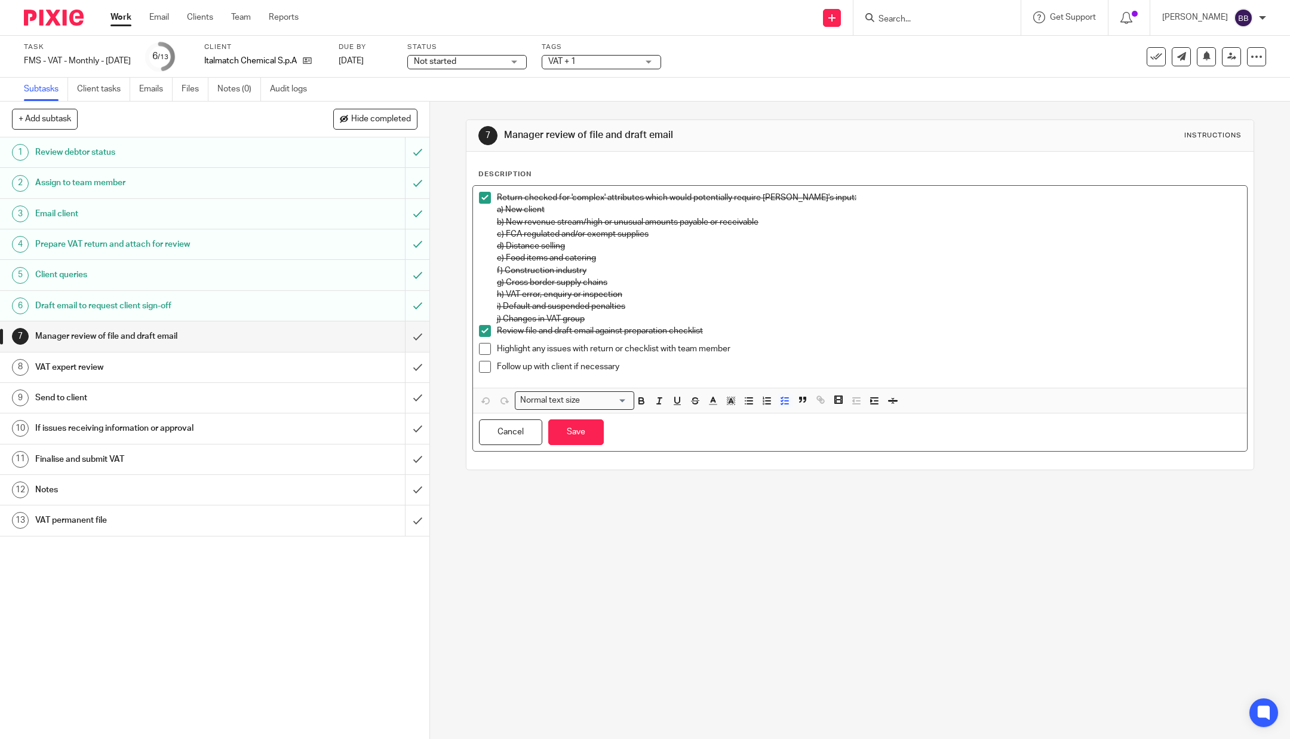
click at [777, 368] on p "Follow up with client if necessary" at bounding box center [869, 367] width 744 height 12
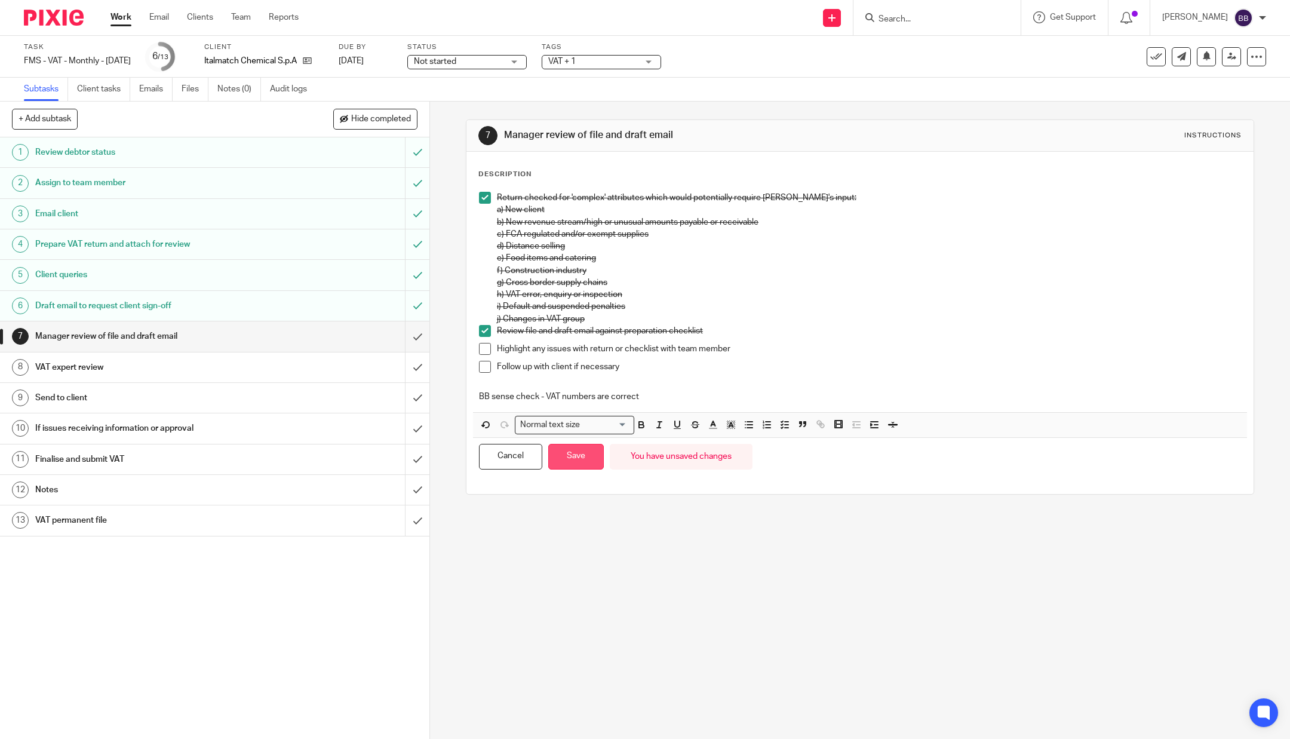
click at [571, 459] on button "Save" at bounding box center [576, 457] width 56 height 26
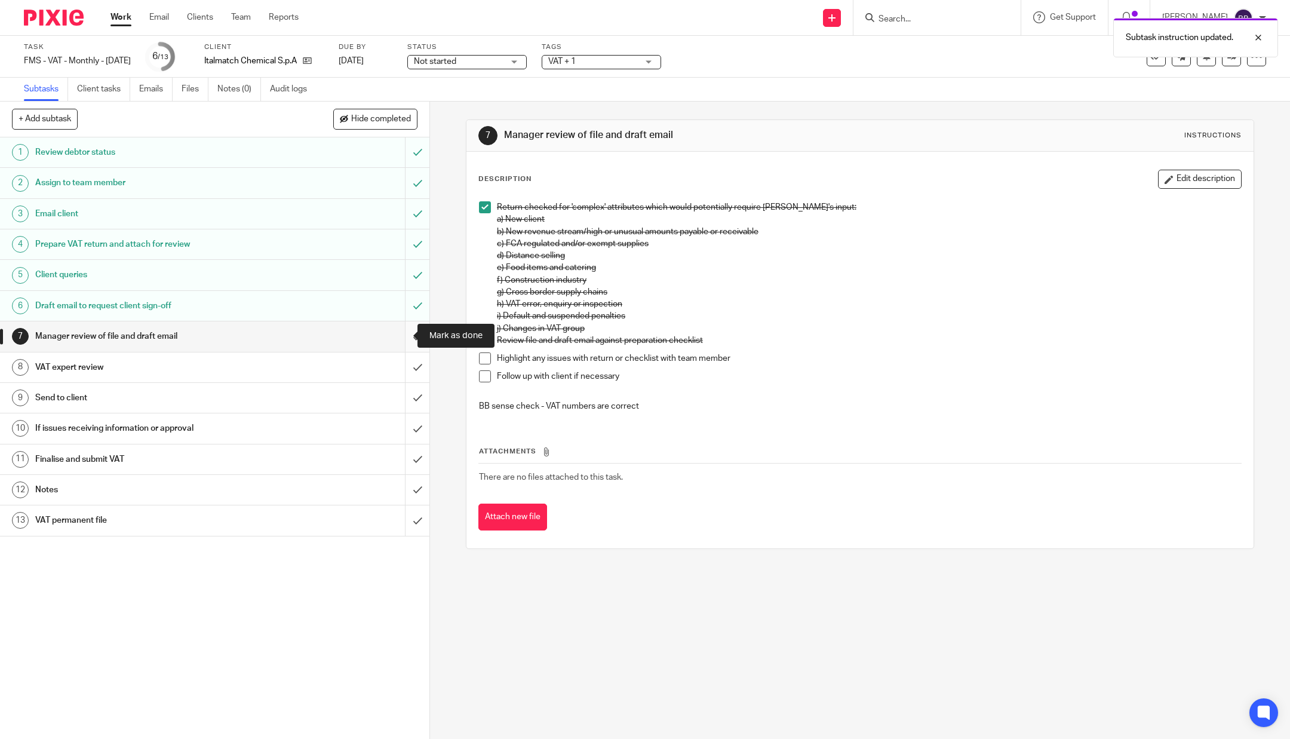
click at [395, 330] on input "submit" at bounding box center [215, 336] width 430 height 30
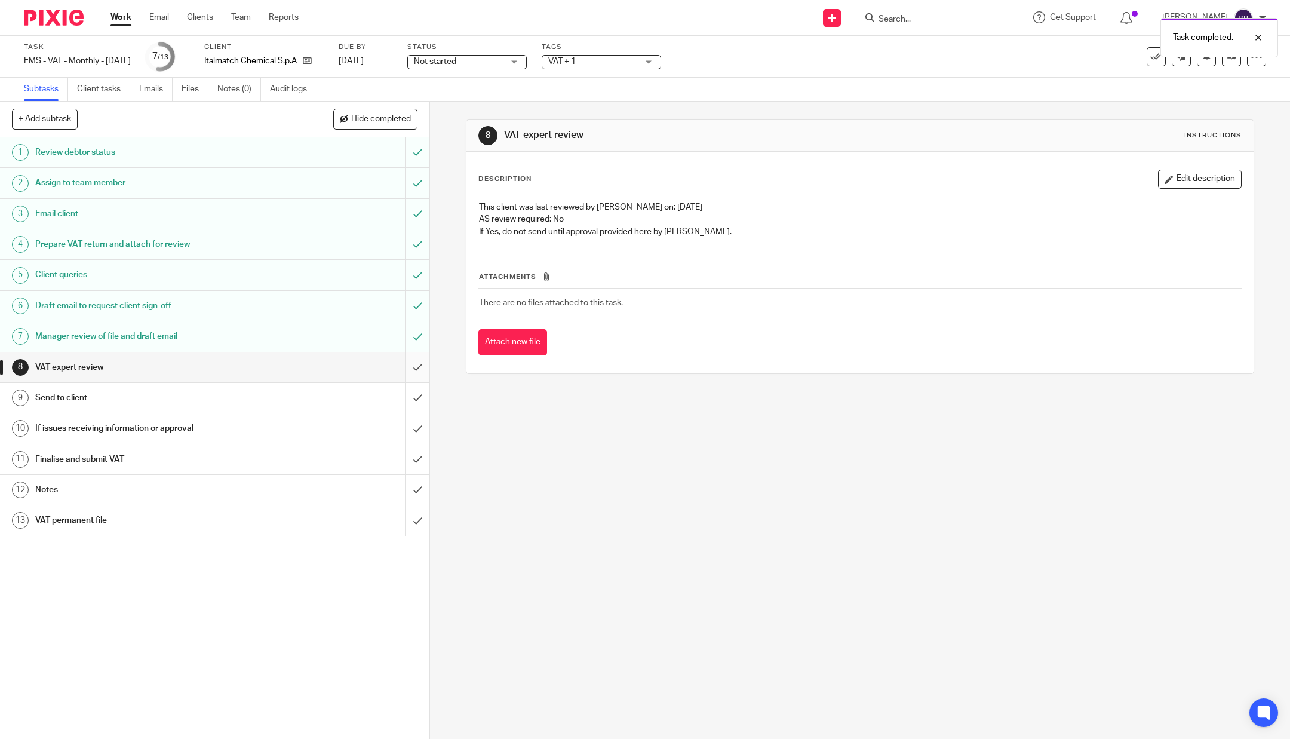
click at [400, 366] on input "submit" at bounding box center [215, 367] width 430 height 30
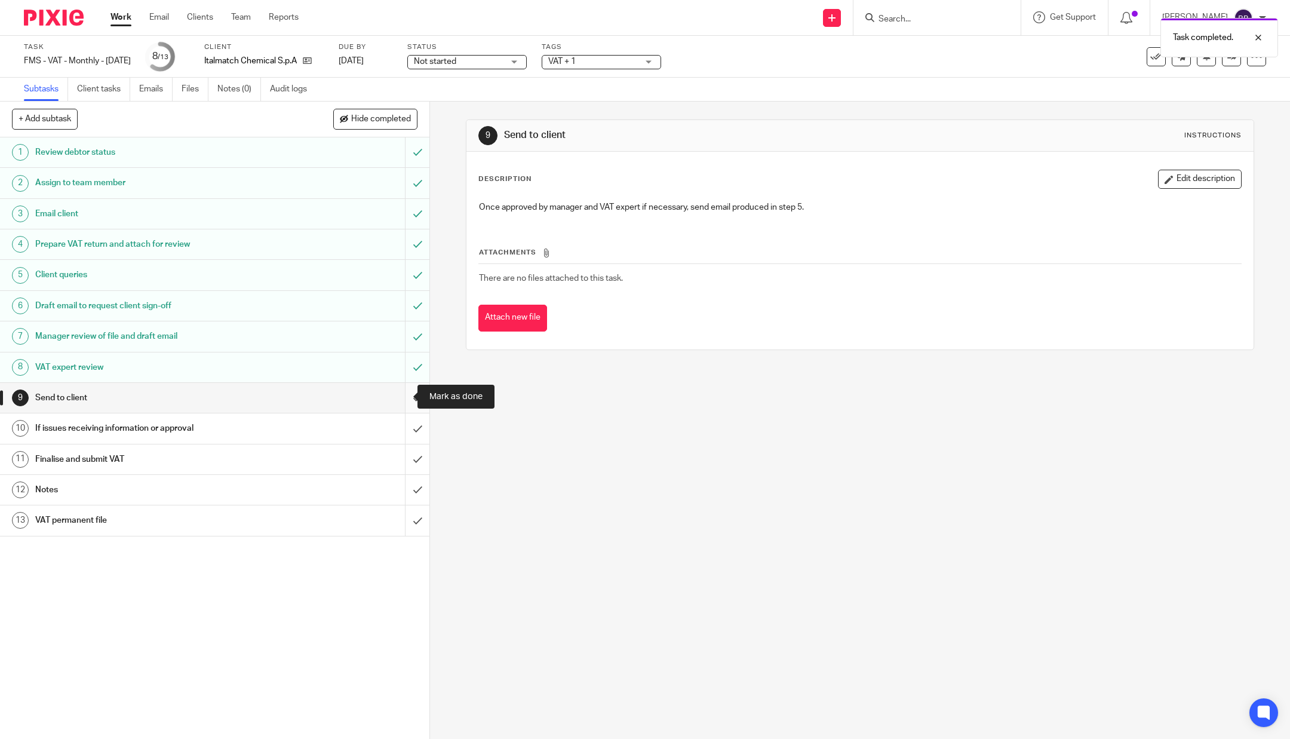
click at [398, 395] on input "submit" at bounding box center [215, 398] width 430 height 30
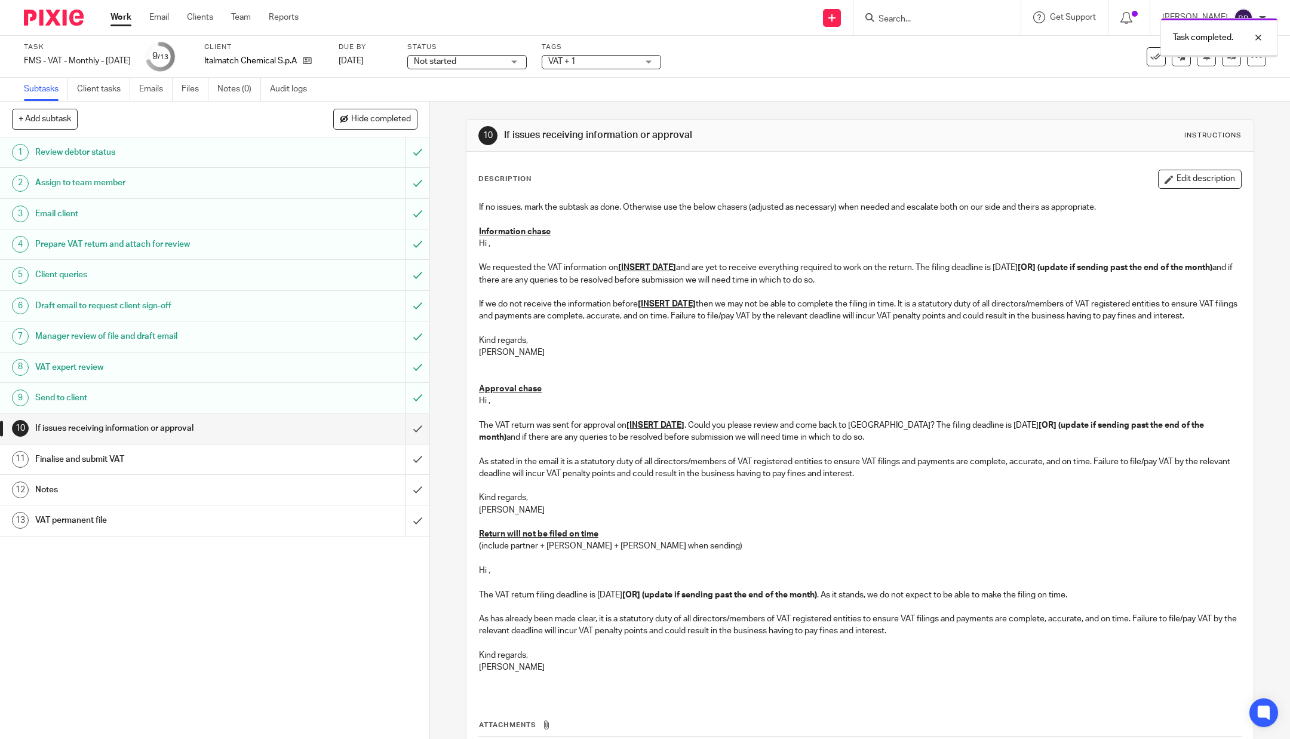
click at [591, 64] on span "VAT + 1" at bounding box center [593, 62] width 90 height 13
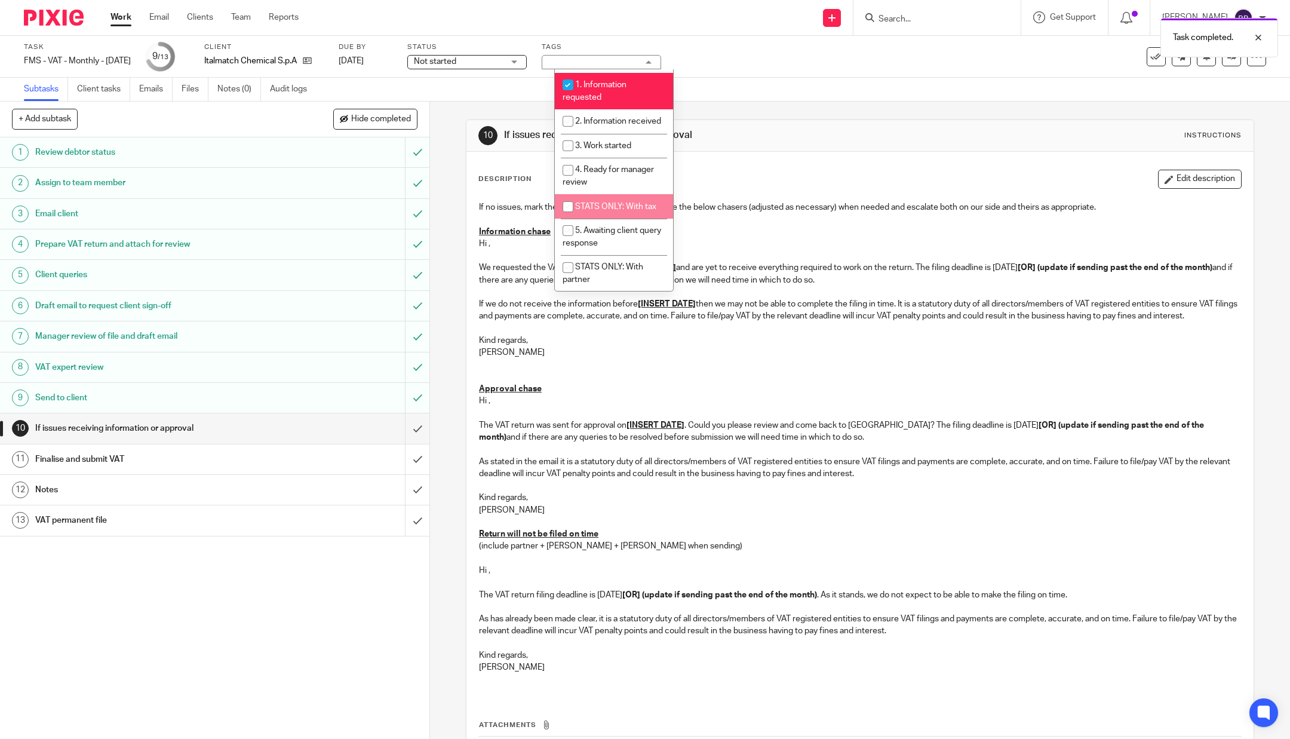
scroll to position [203, 0]
click at [605, 129] on li "2. Information received" at bounding box center [614, 121] width 118 height 24
checkbox input "true"
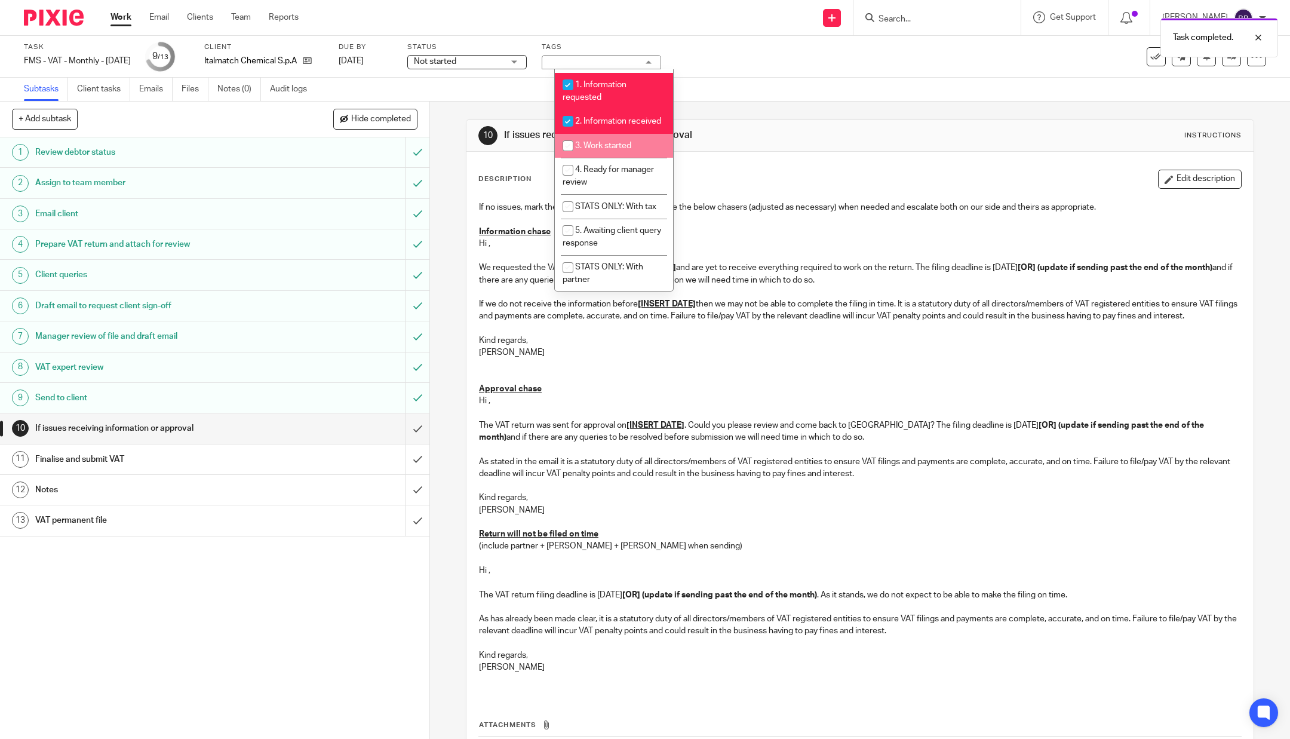
click at [602, 148] on li "3. Work started" at bounding box center [614, 146] width 118 height 24
checkbox input "true"
click at [596, 183] on span "4. Ready for manager review" at bounding box center [608, 175] width 91 height 21
checkbox input "true"
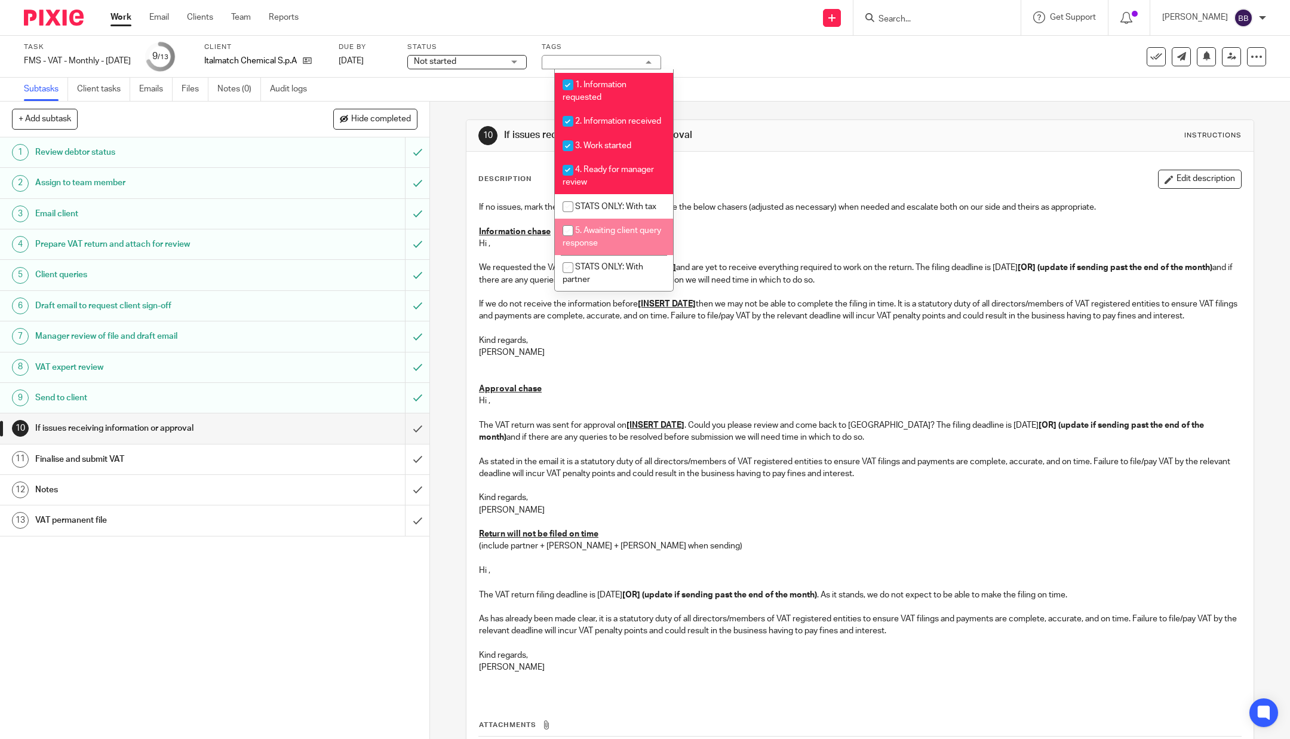
click at [597, 247] on span "5. Awaiting client query response" at bounding box center [612, 236] width 99 height 21
checkbox input "true"
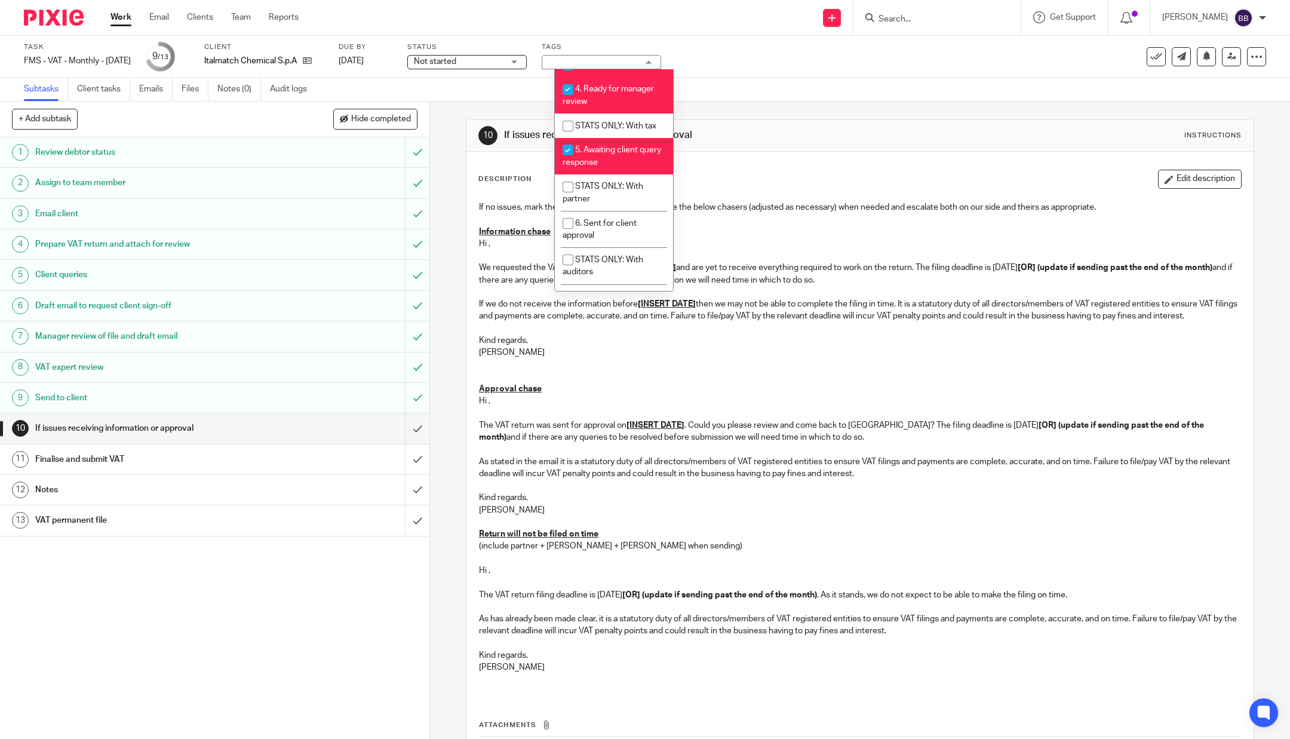
scroll to position [298, 0]
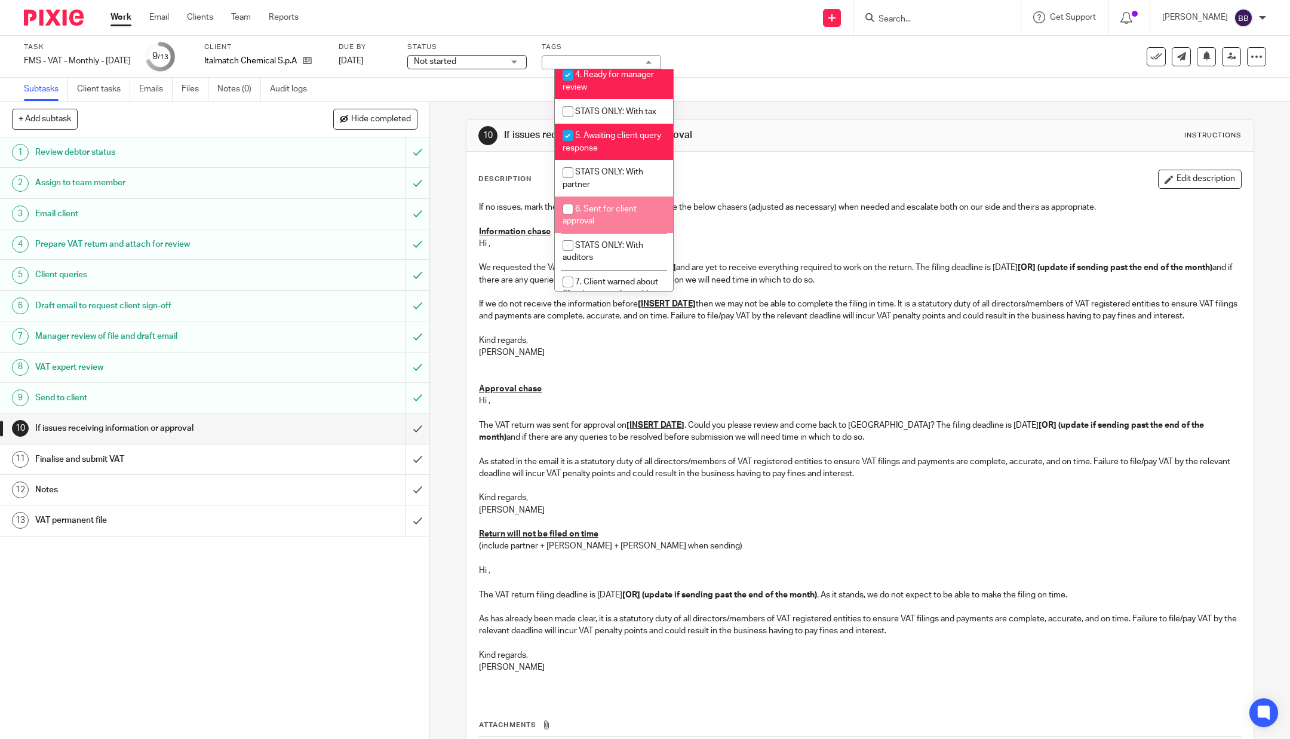
click at [594, 233] on li "6. Sent for client approval" at bounding box center [614, 215] width 118 height 36
checkbox input "true"
click at [446, 61] on span "Not started" at bounding box center [435, 61] width 42 height 8
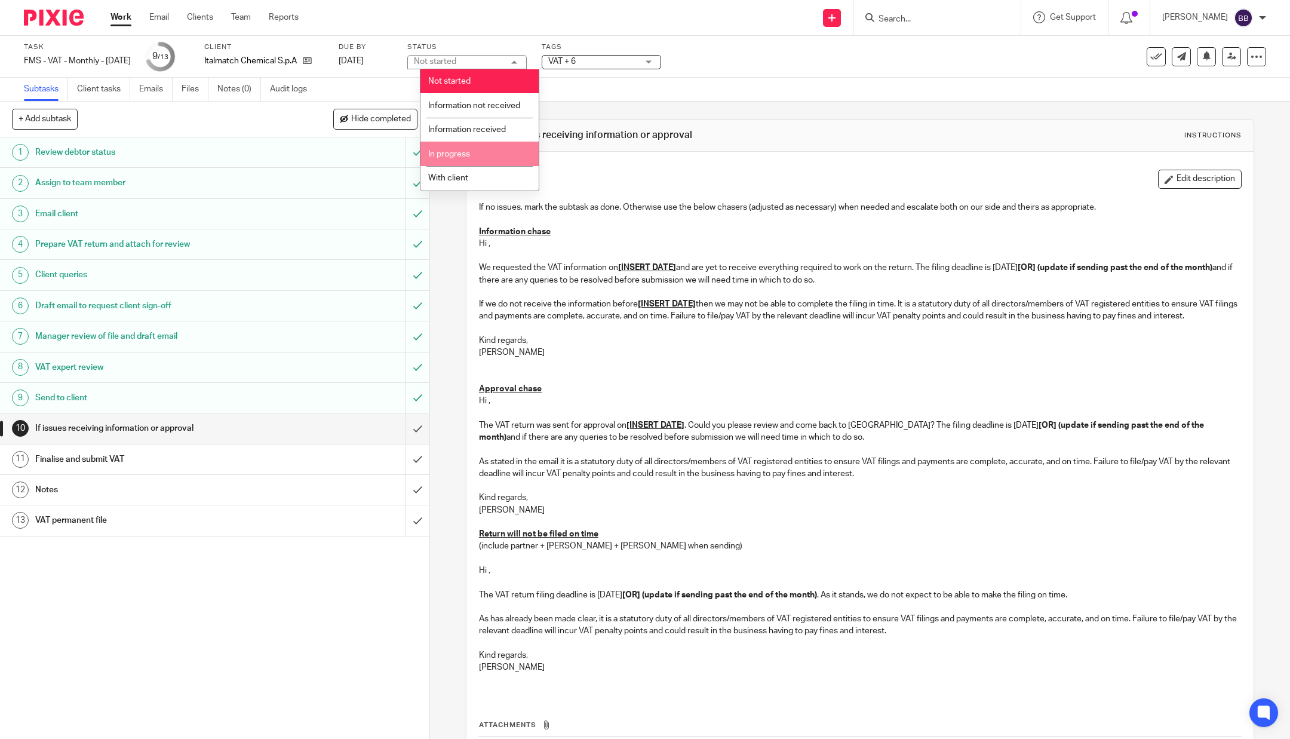
click at [484, 166] on li "In progress" at bounding box center [480, 154] width 118 height 24
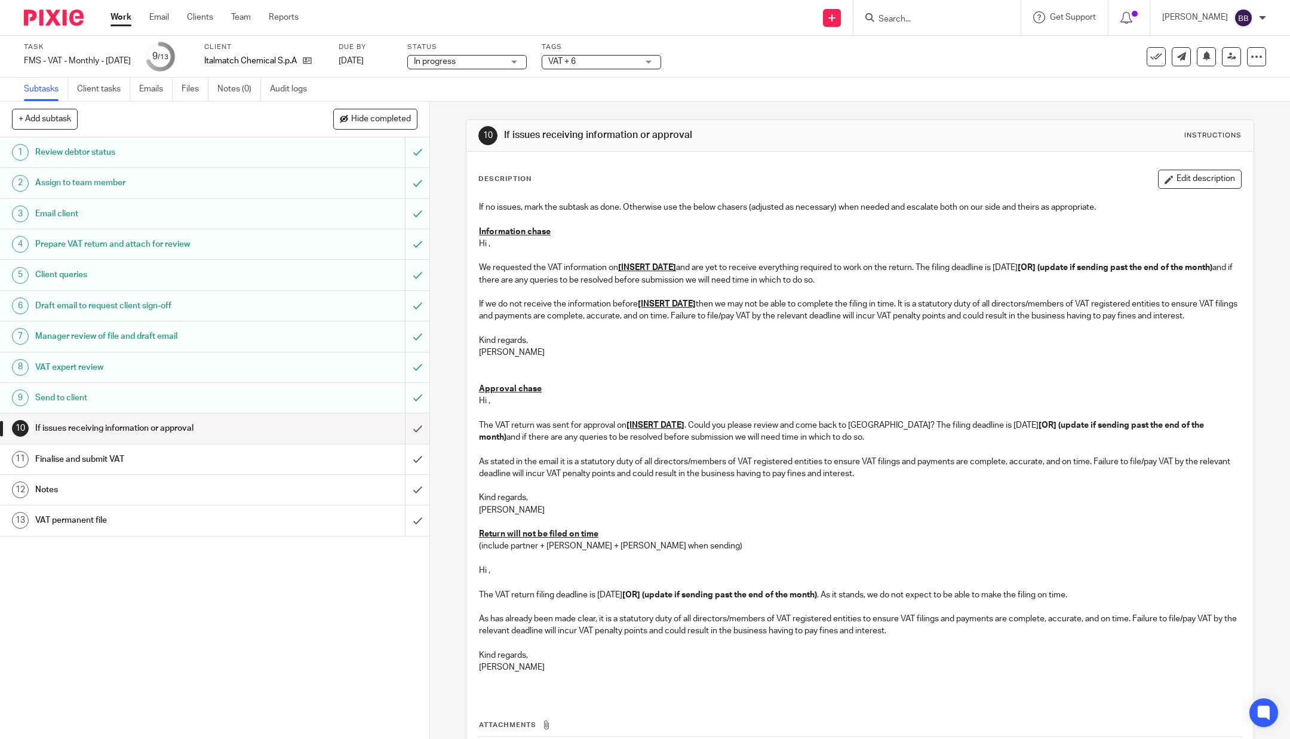
click at [456, 56] on span "In progress" at bounding box center [459, 62] width 90 height 13
click at [462, 182] on span "With client" at bounding box center [448, 178] width 40 height 8
click at [54, 25] on img at bounding box center [54, 18] width 60 height 16
